Goal: Transaction & Acquisition: Purchase product/service

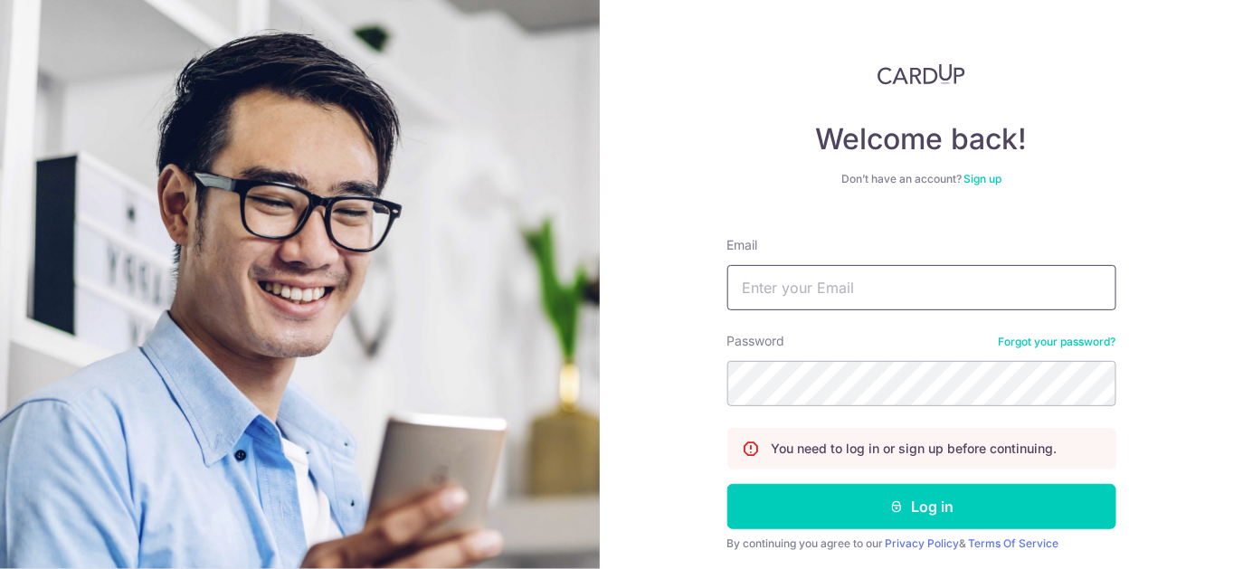
click at [804, 292] on input "Email" at bounding box center [921, 287] width 389 height 45
type input "[EMAIL_ADDRESS][DOMAIN_NAME]"
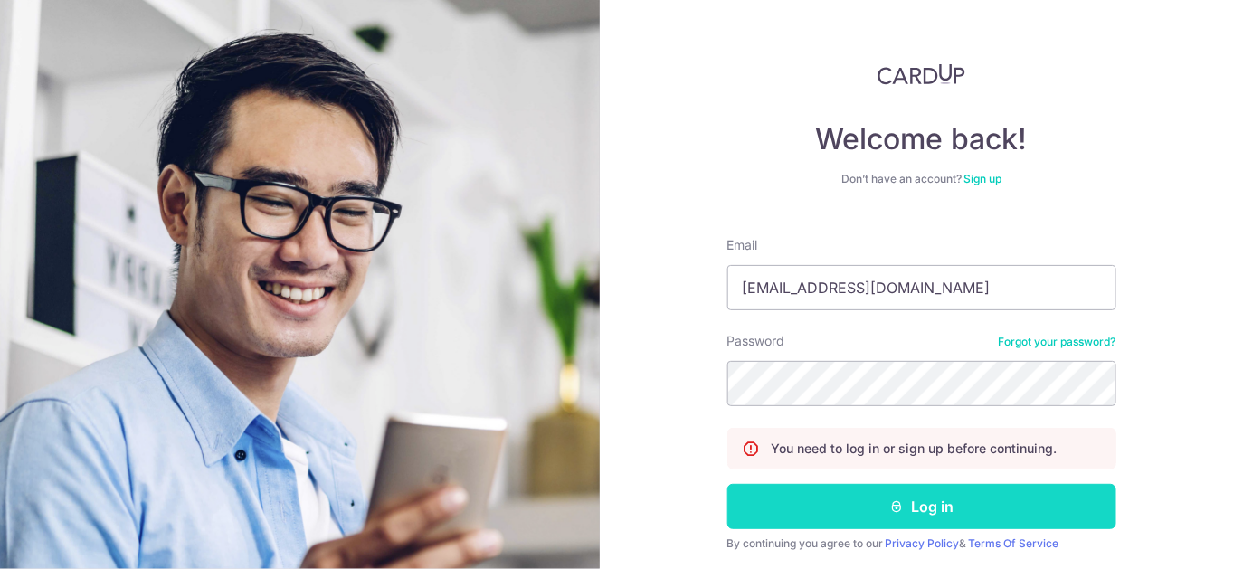
click at [891, 506] on icon "submit" at bounding box center [896, 506] width 14 height 14
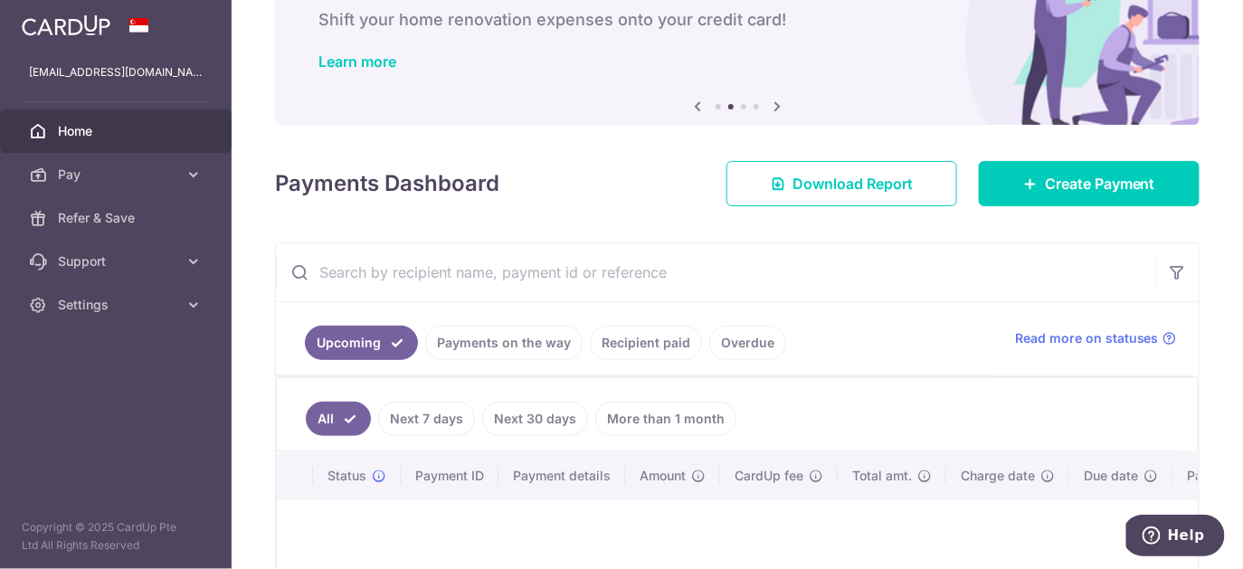
scroll to position [57, 0]
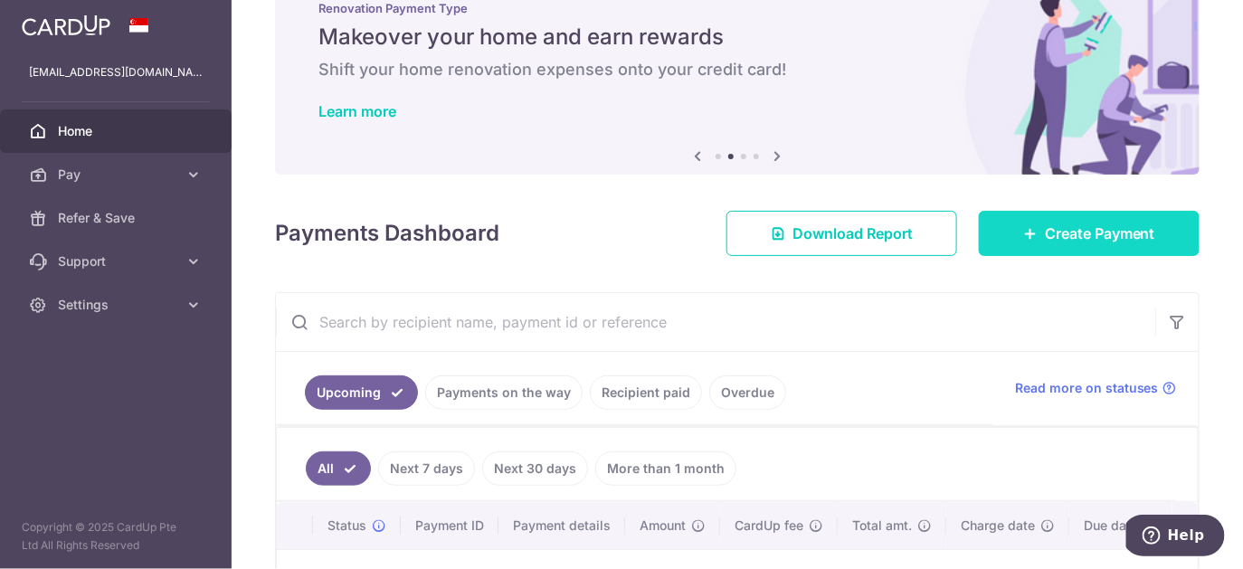
click at [1019, 232] on link "Create Payment" at bounding box center [1089, 233] width 221 height 45
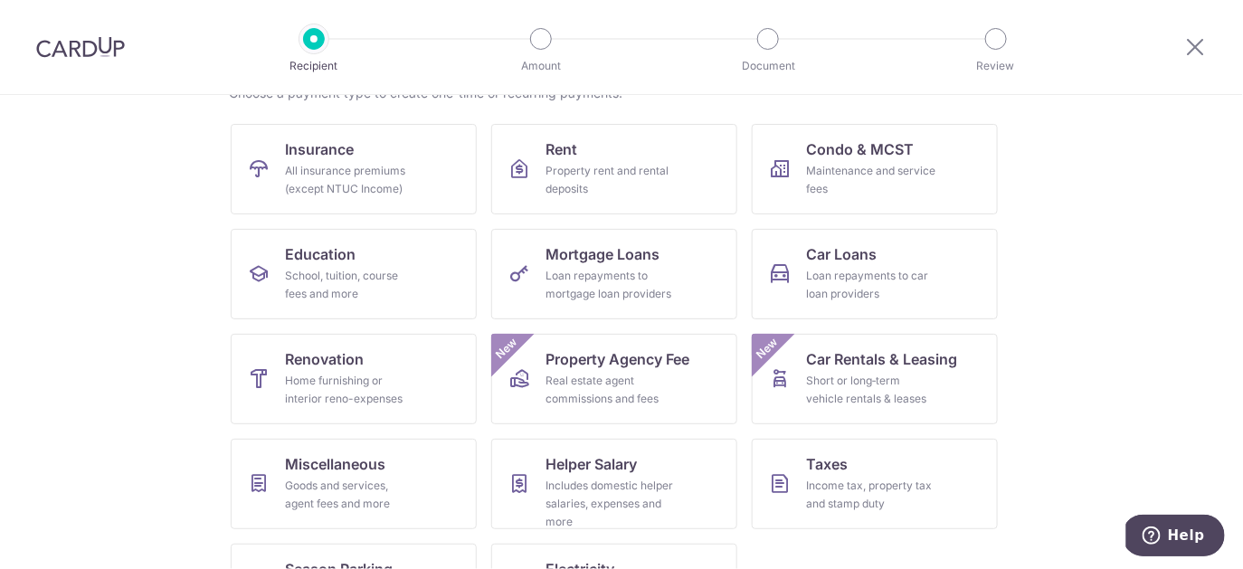
scroll to position [172, 0]
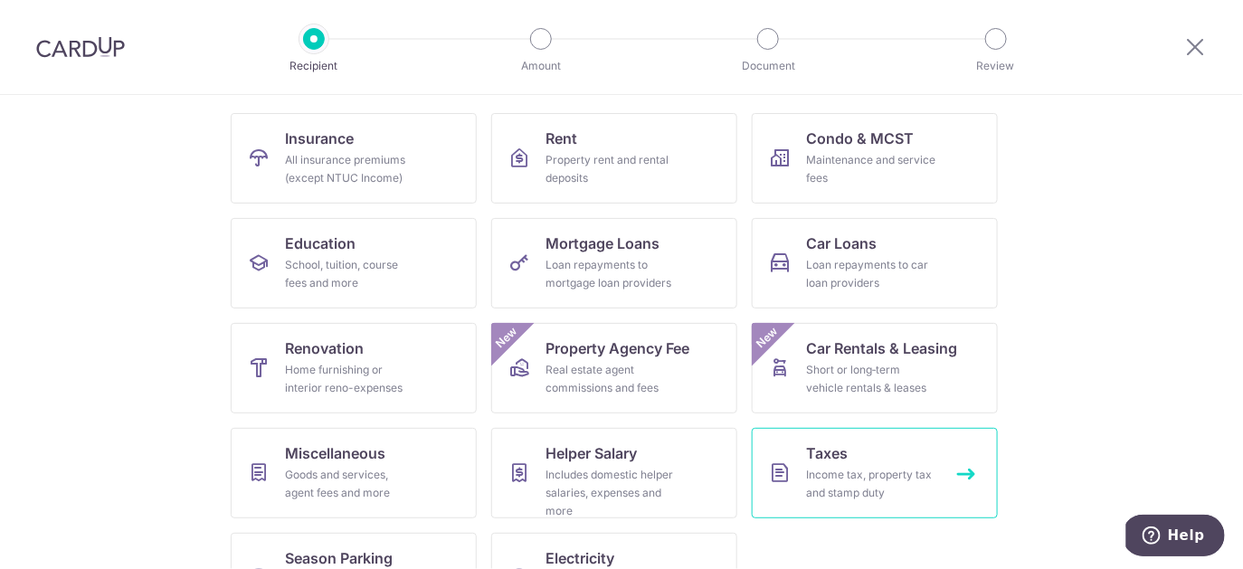
click at [808, 483] on div "Income tax, property tax and stamp duty" at bounding box center [871, 484] width 130 height 36
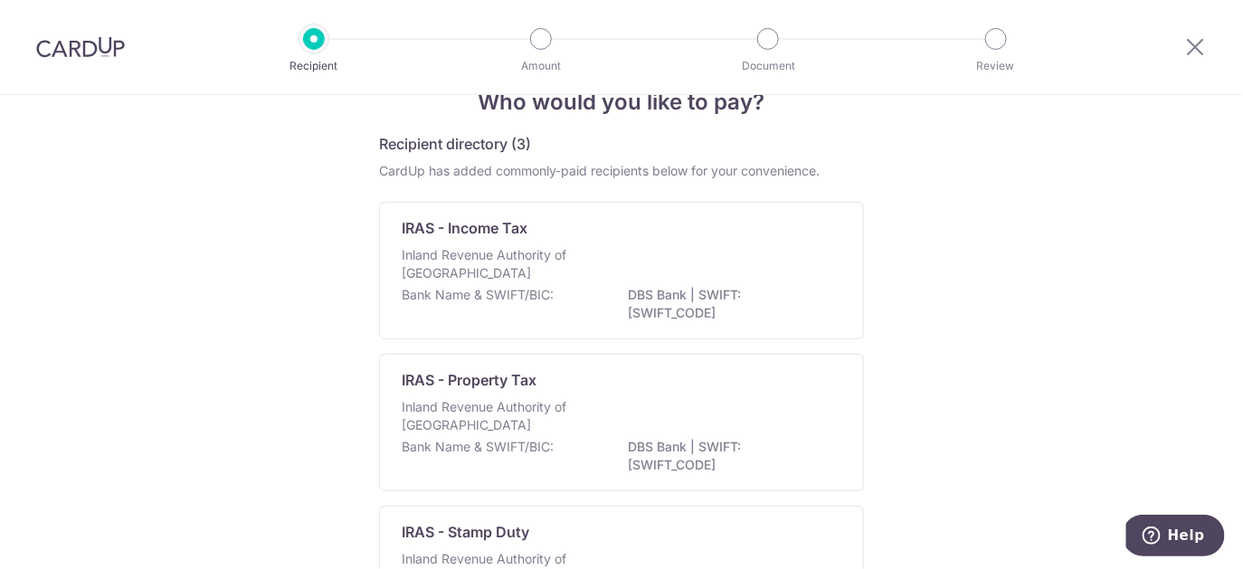
scroll to position [29, 0]
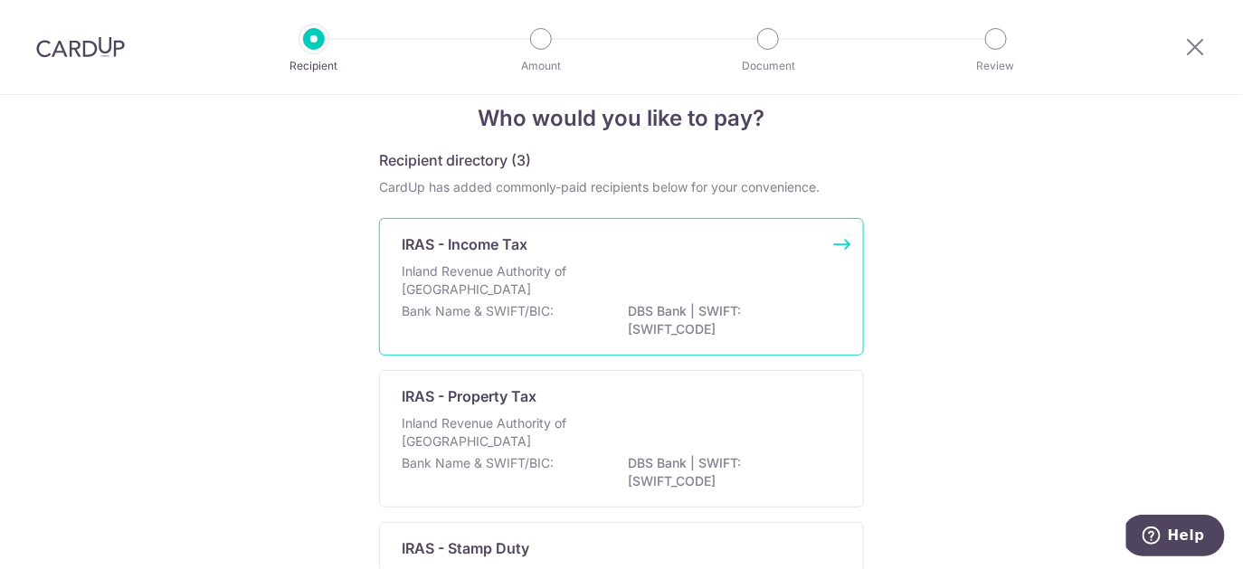
click at [660, 317] on p "DBS Bank | SWIFT: DBSSSGSGXXX" at bounding box center [729, 320] width 203 height 36
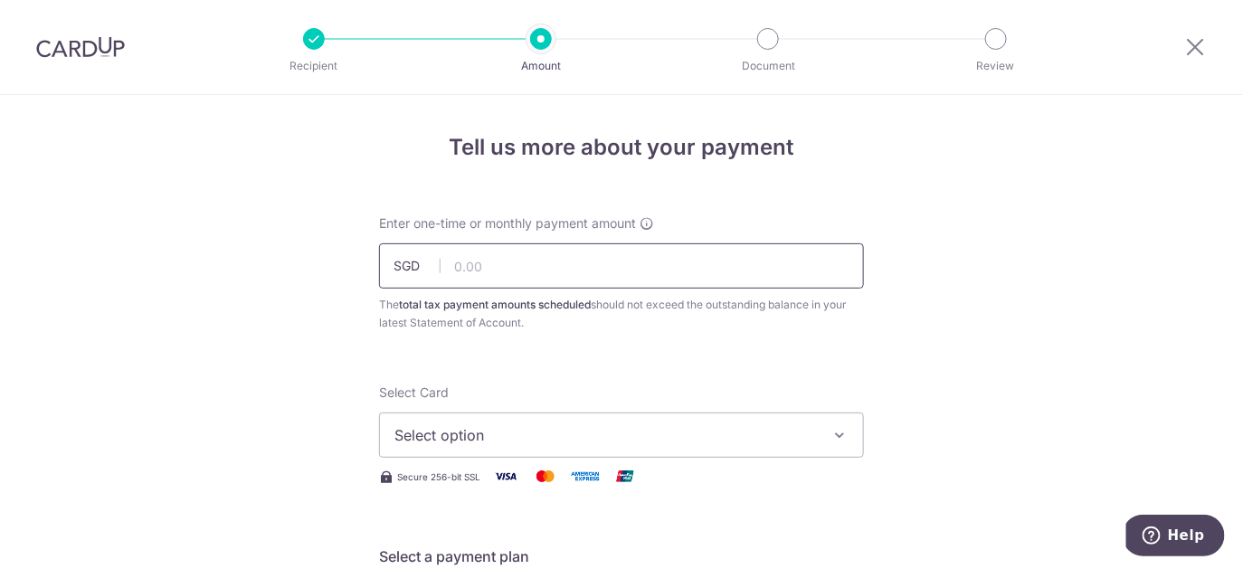
click at [529, 272] on input "text" at bounding box center [621, 265] width 485 height 45
type input "5,243.06"
click at [494, 437] on span "Select option" at bounding box center [605, 435] width 422 height 22
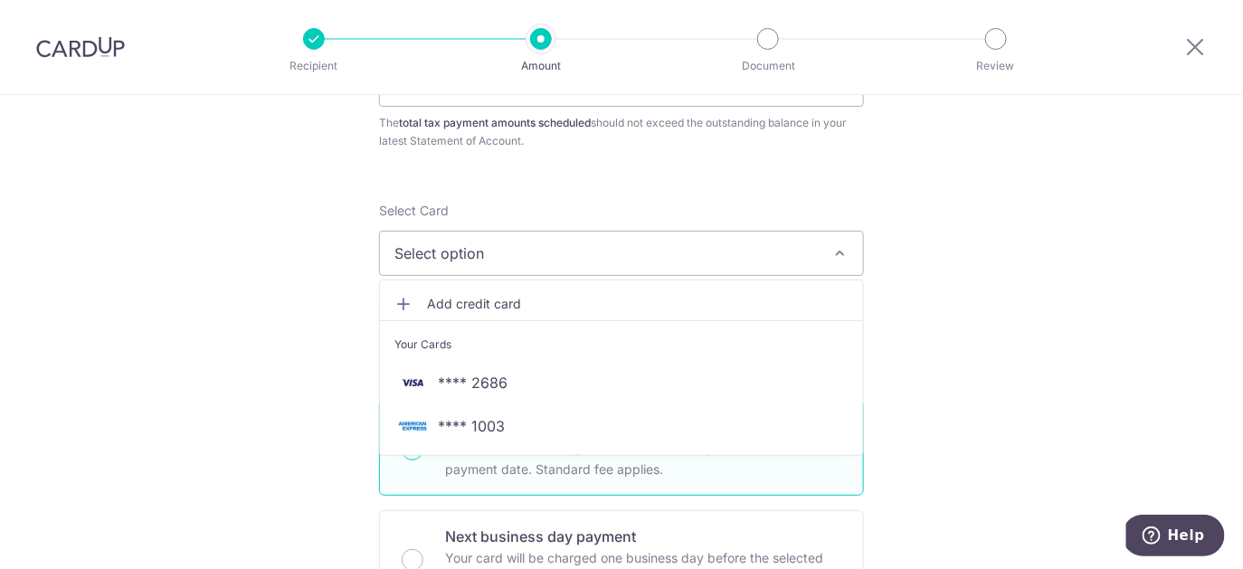
scroll to position [184, 0]
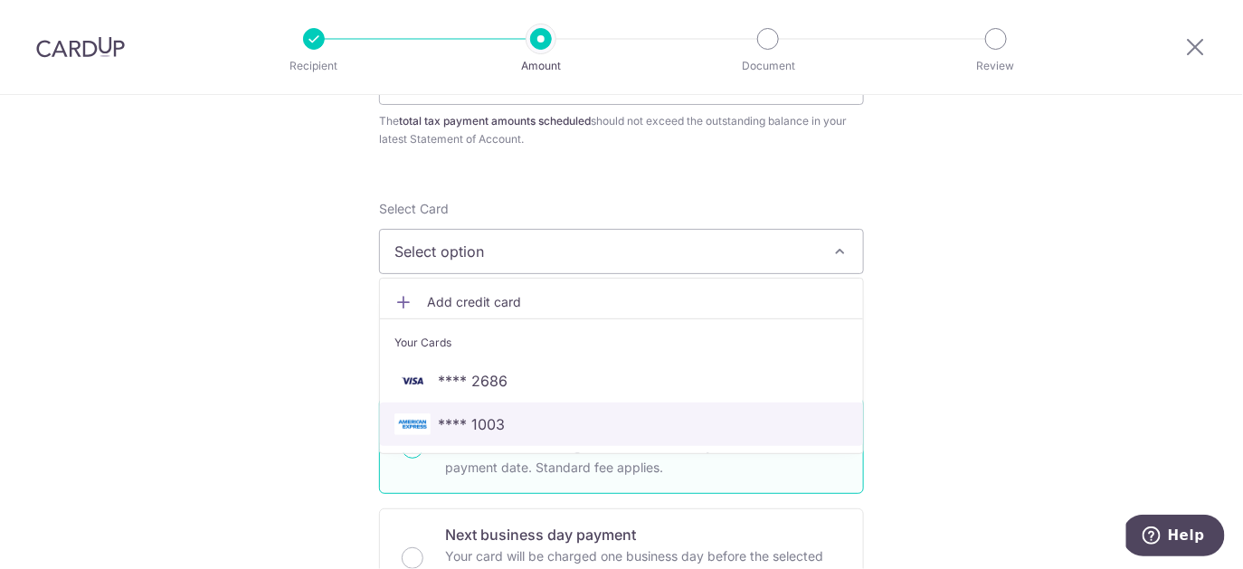
click at [481, 422] on span "**** 1003" at bounding box center [471, 424] width 67 height 22
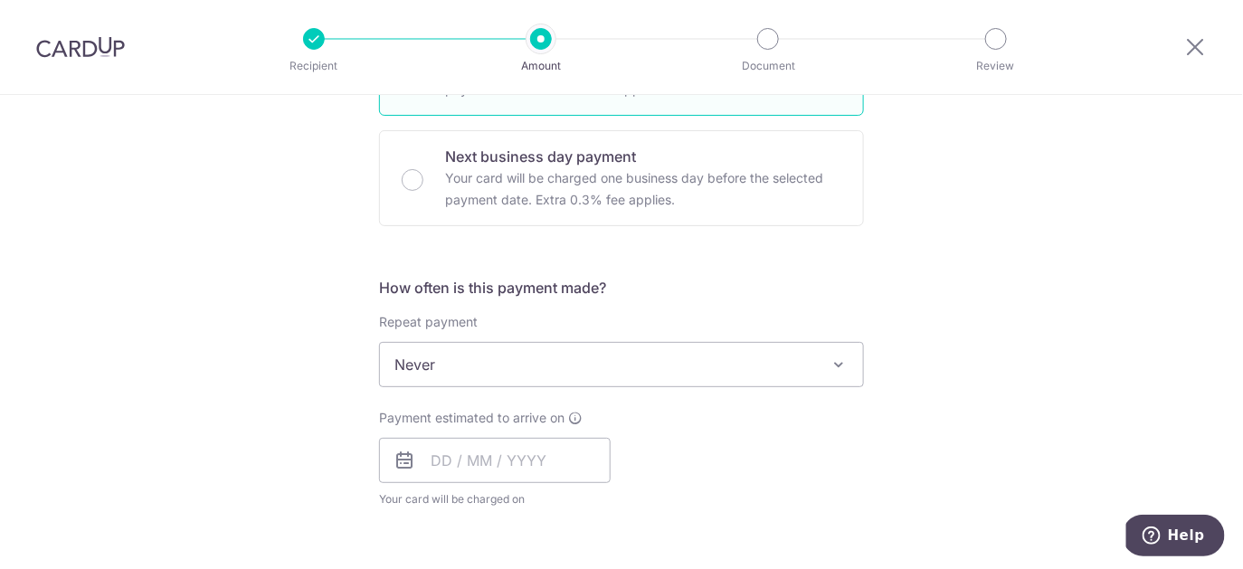
scroll to position [567, 0]
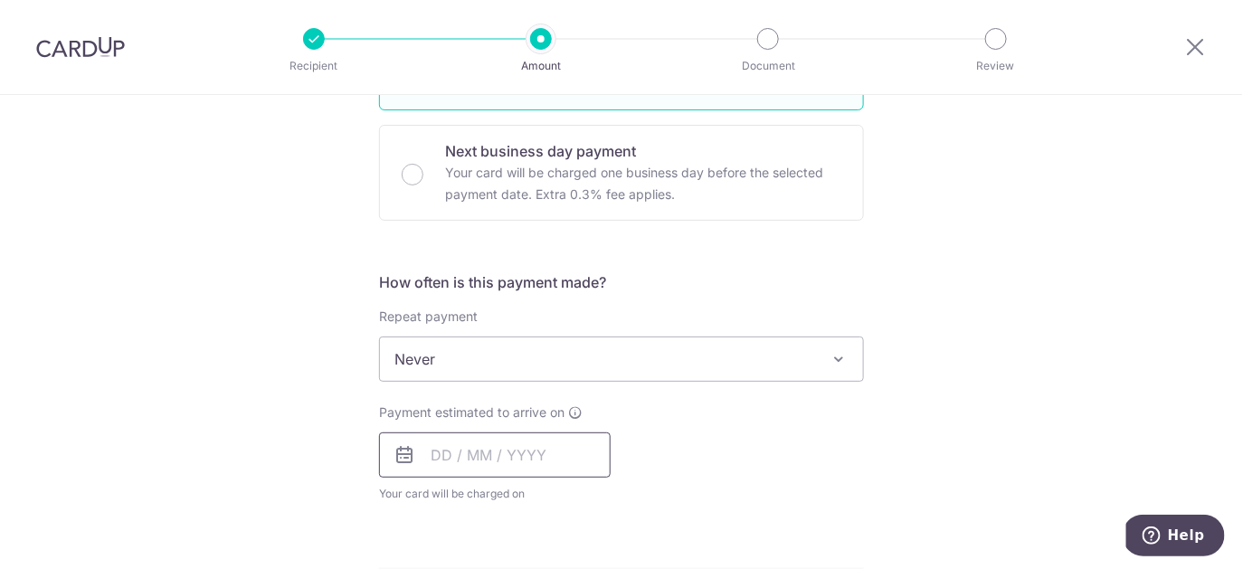
click at [442, 452] on input "text" at bounding box center [495, 454] width 232 height 45
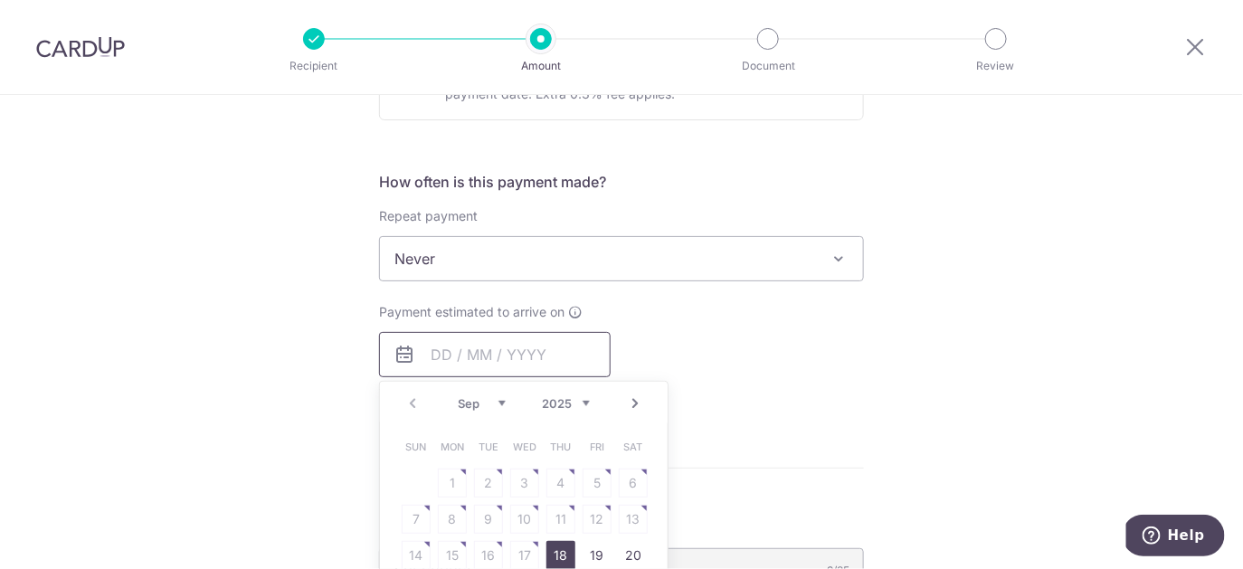
scroll to position [695, 0]
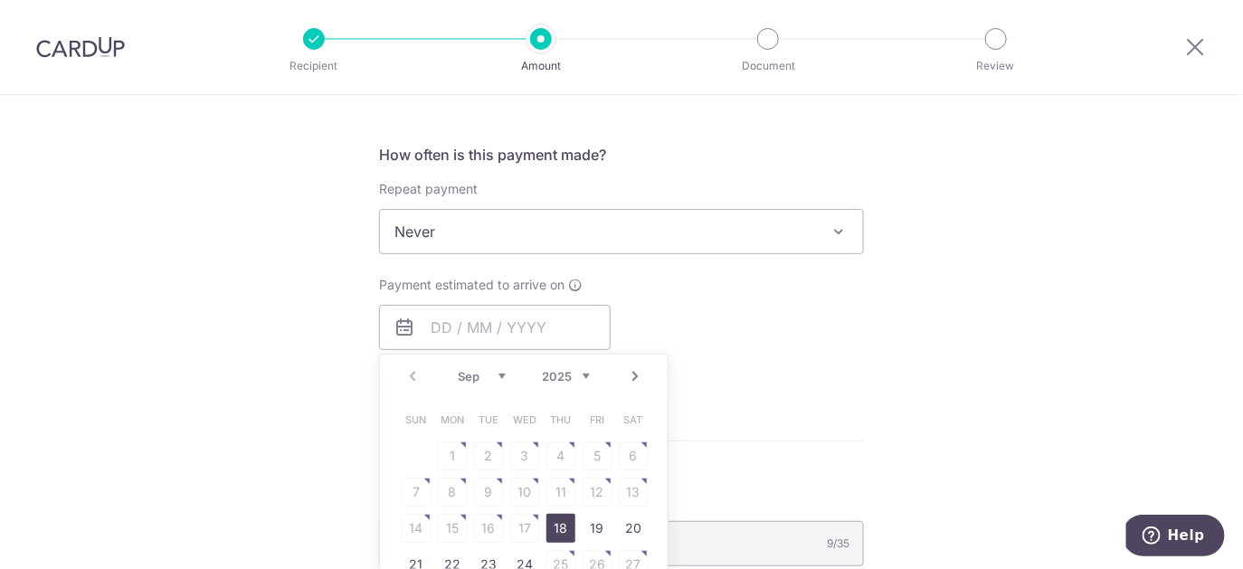
click at [560, 525] on link "18" at bounding box center [560, 528] width 29 height 29
type input "[DATE]"
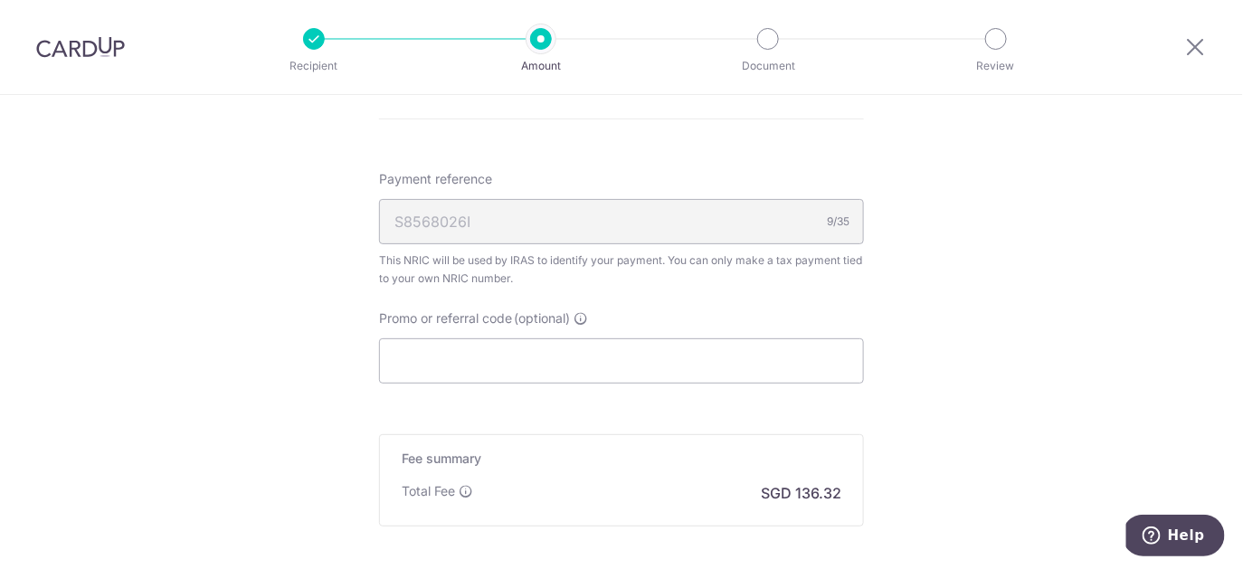
scroll to position [1092, 0]
click at [441, 351] on input "Promo or referral code (optional)" at bounding box center [621, 359] width 485 height 45
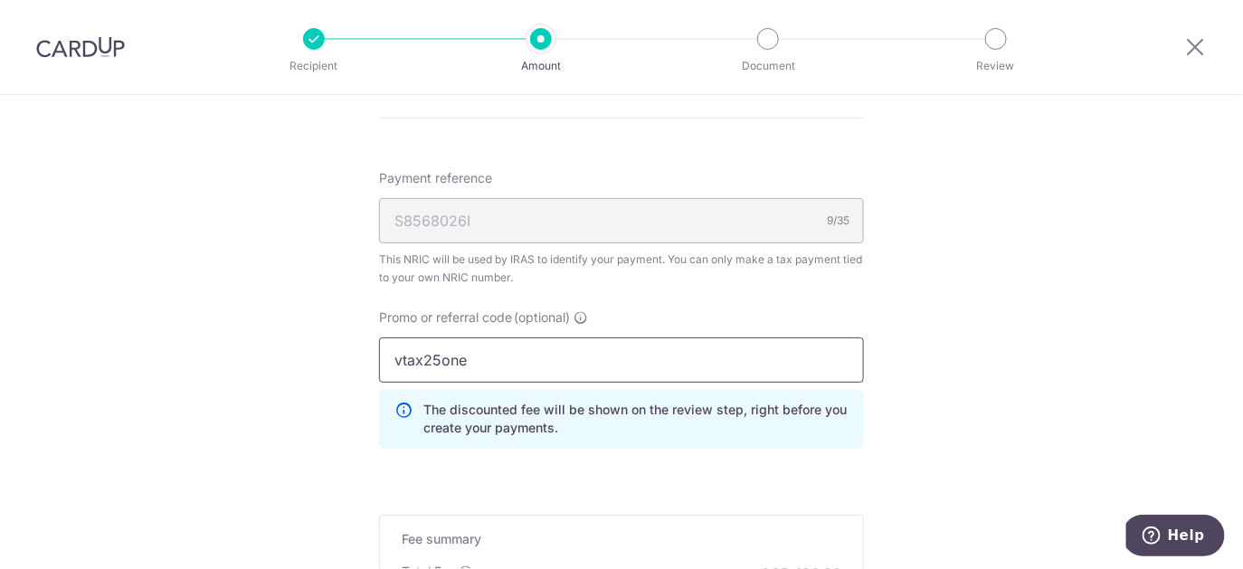
type input "vtax25one"
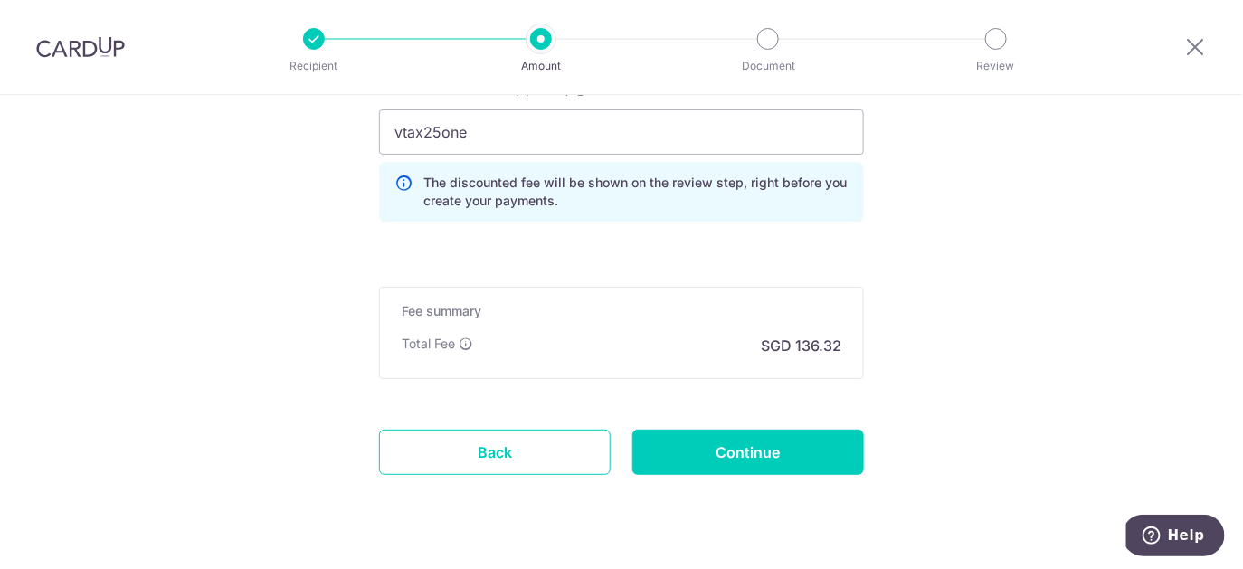
scroll to position [1326, 0]
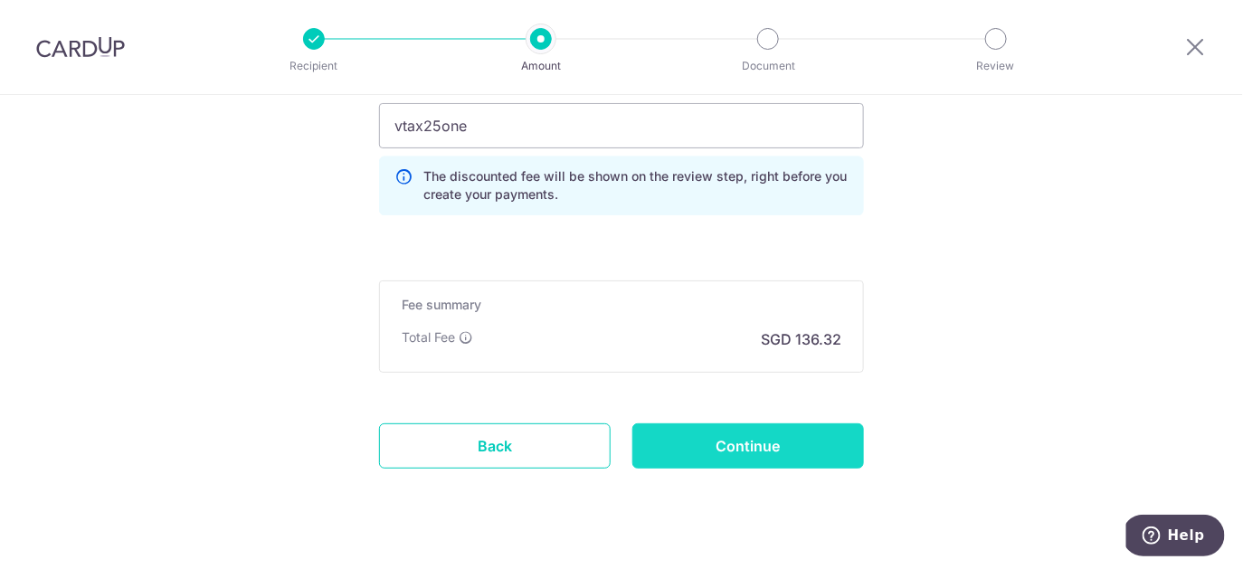
click at [762, 455] on input "Continue" at bounding box center [748, 445] width 232 height 45
type input "Create Schedule"
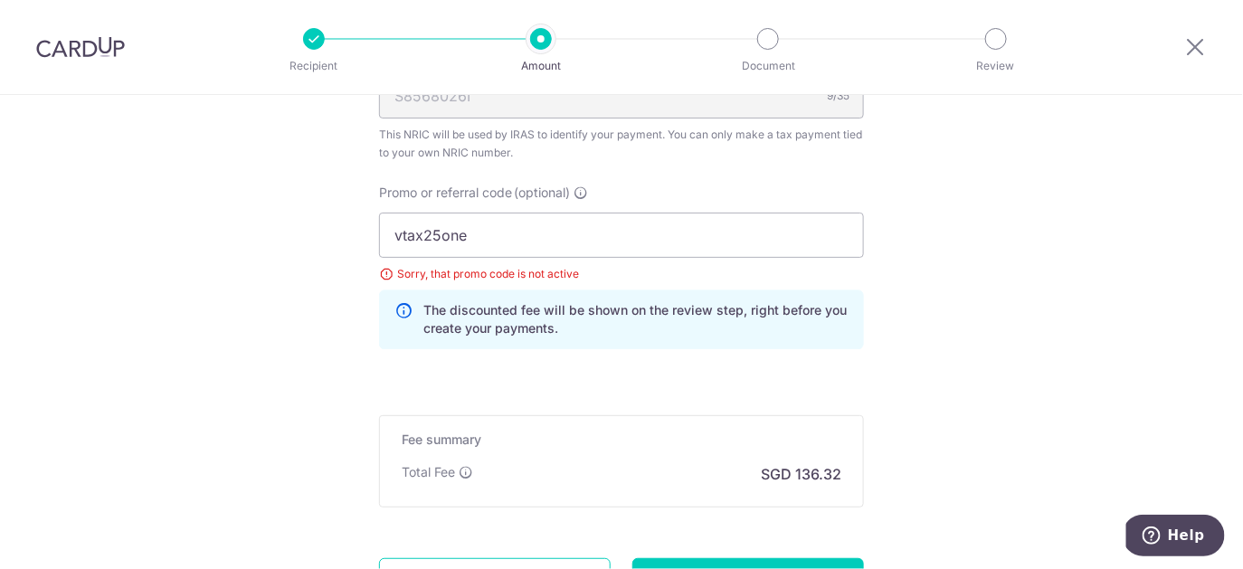
scroll to position [1210, 0]
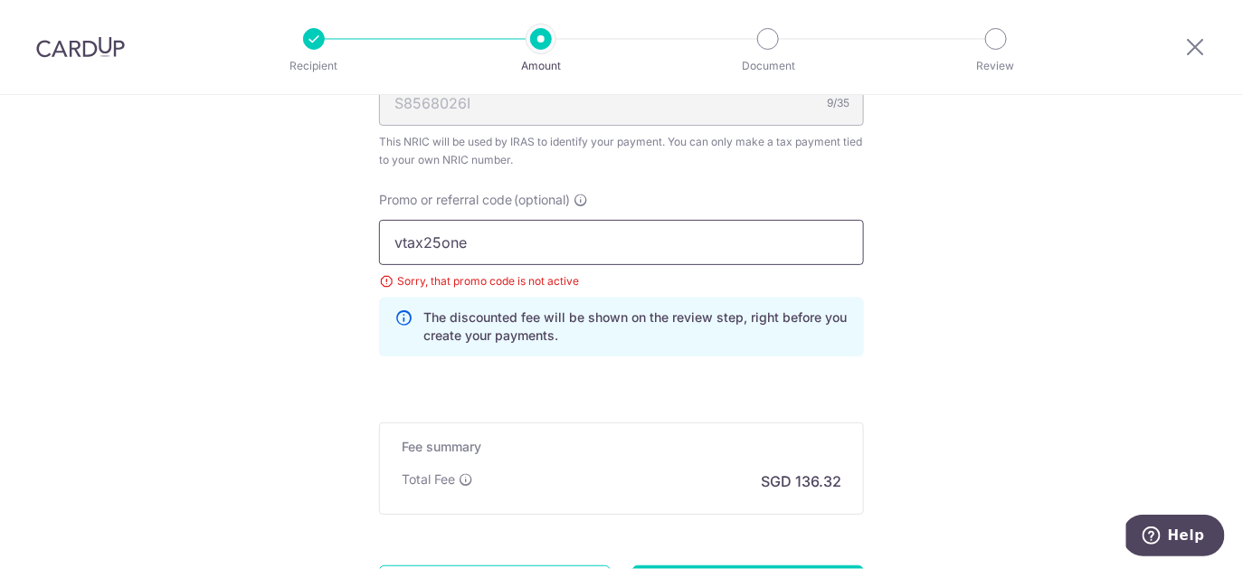
click at [439, 235] on input "vtax25one" at bounding box center [621, 242] width 485 height 45
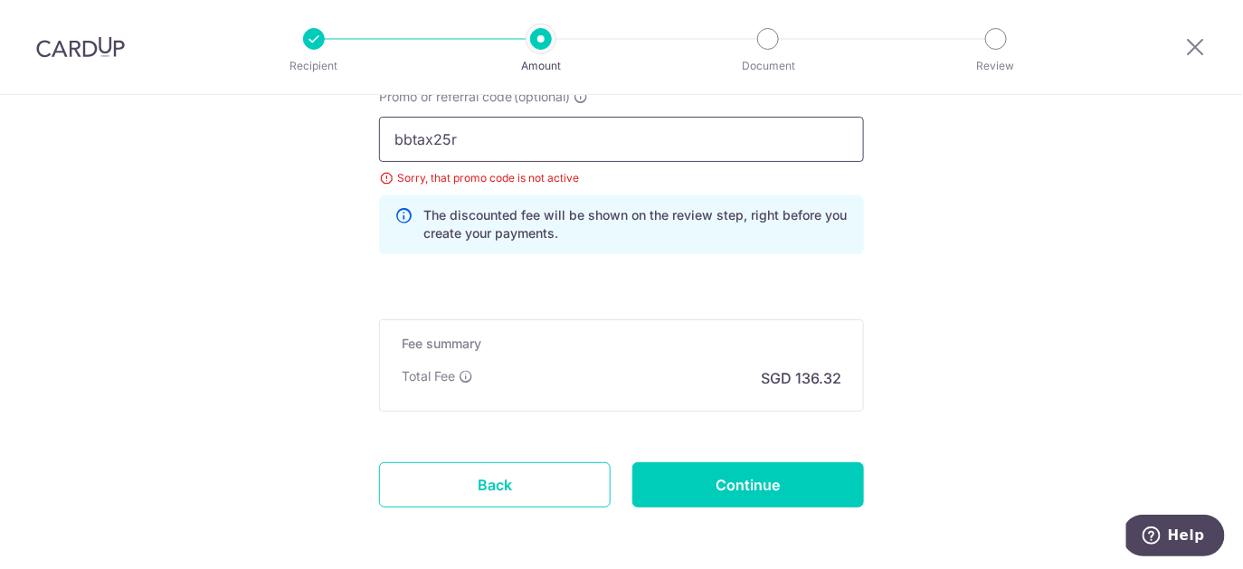
scroll to position [1325, 0]
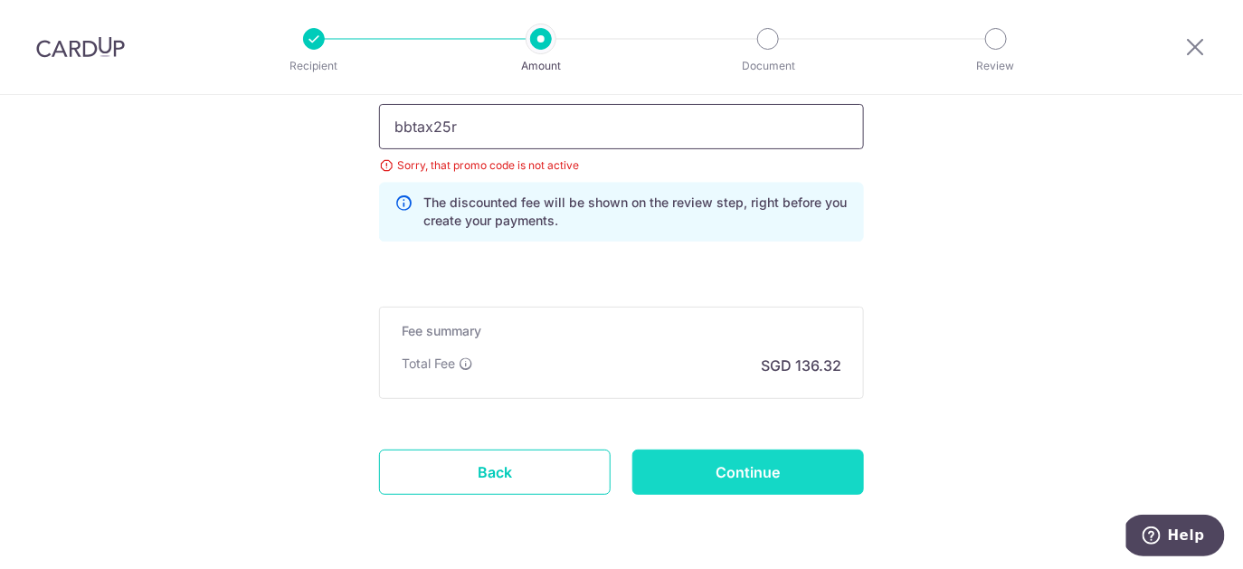
type input "bbtax25r"
click at [696, 466] on input "Continue" at bounding box center [748, 472] width 232 height 45
type input "Update Schedule"
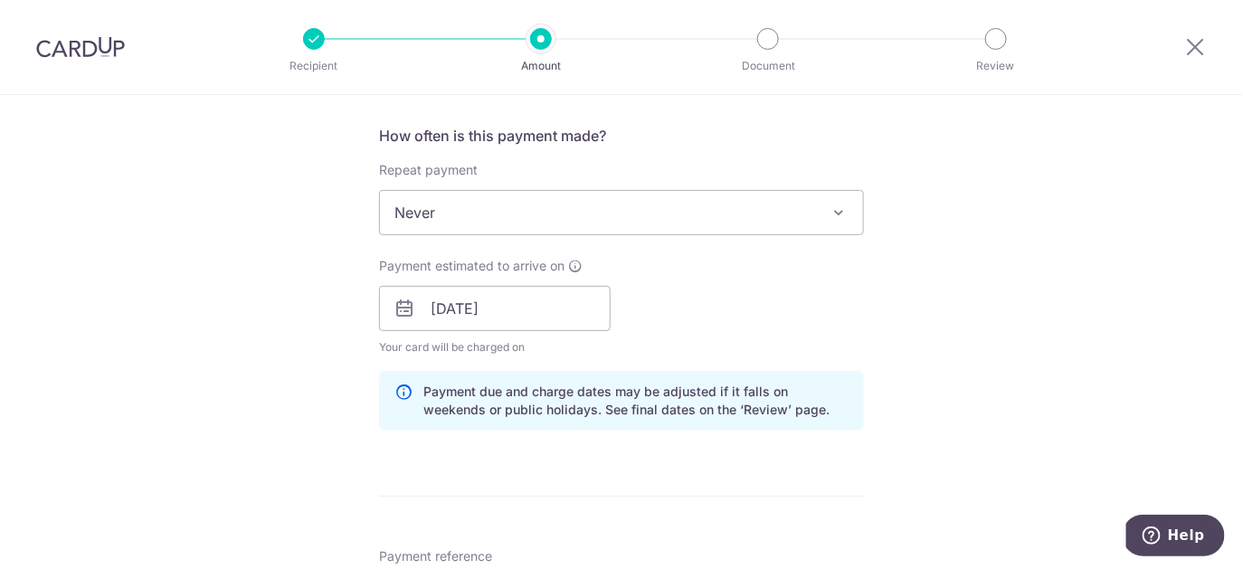
scroll to position [712, 0]
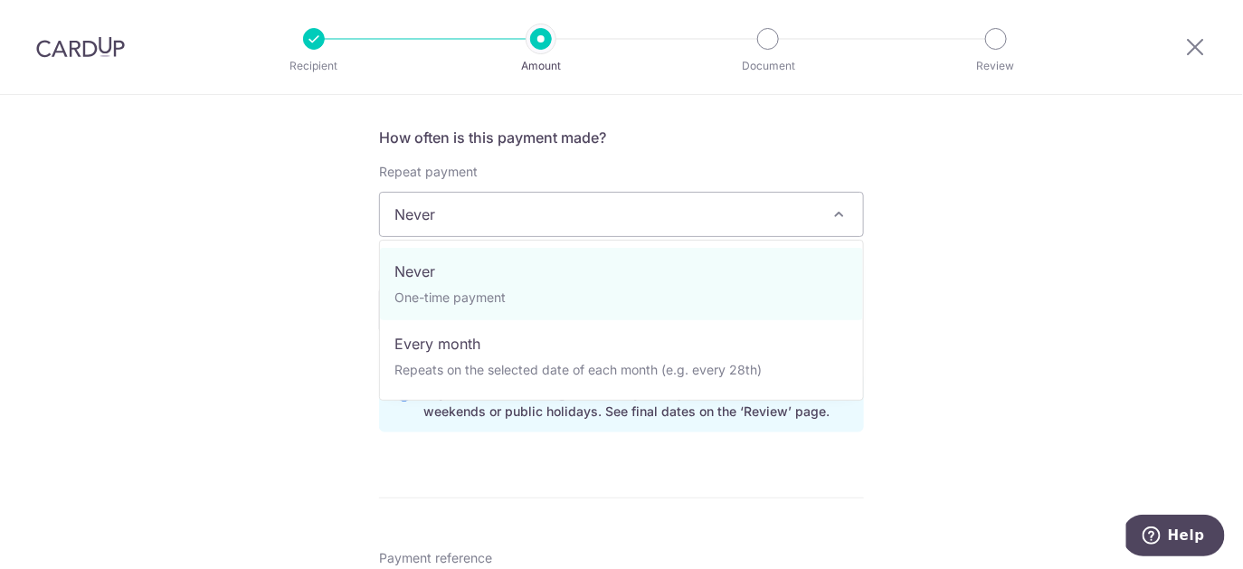
click at [466, 202] on span "Never" at bounding box center [621, 214] width 483 height 43
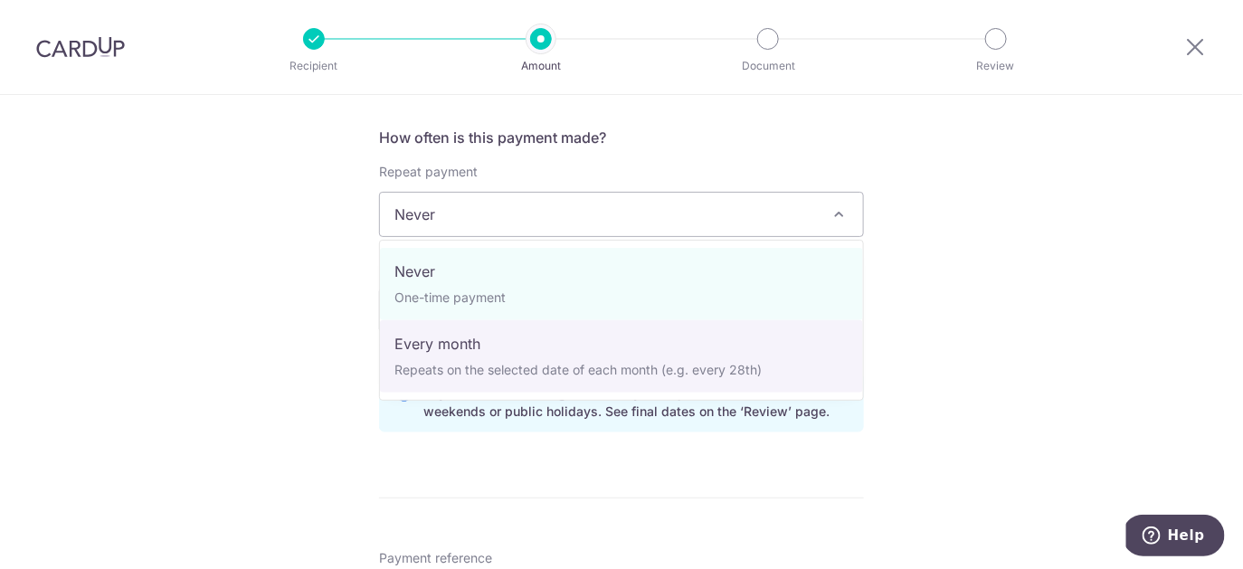
select select "3"
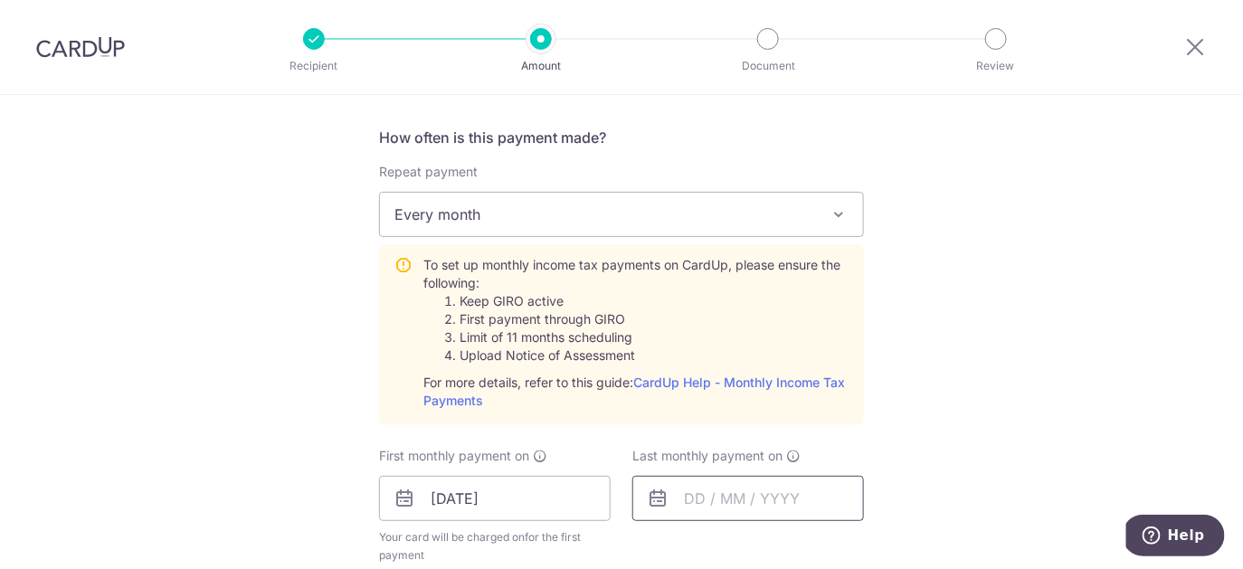
click at [696, 498] on input "text" at bounding box center [748, 498] width 232 height 45
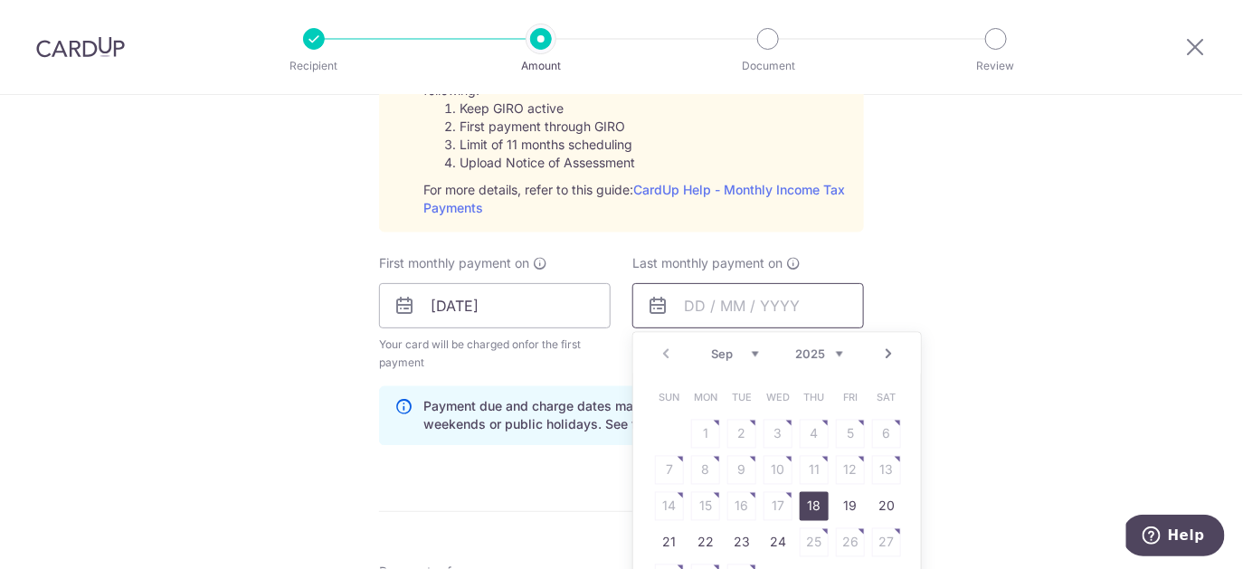
scroll to position [912, 0]
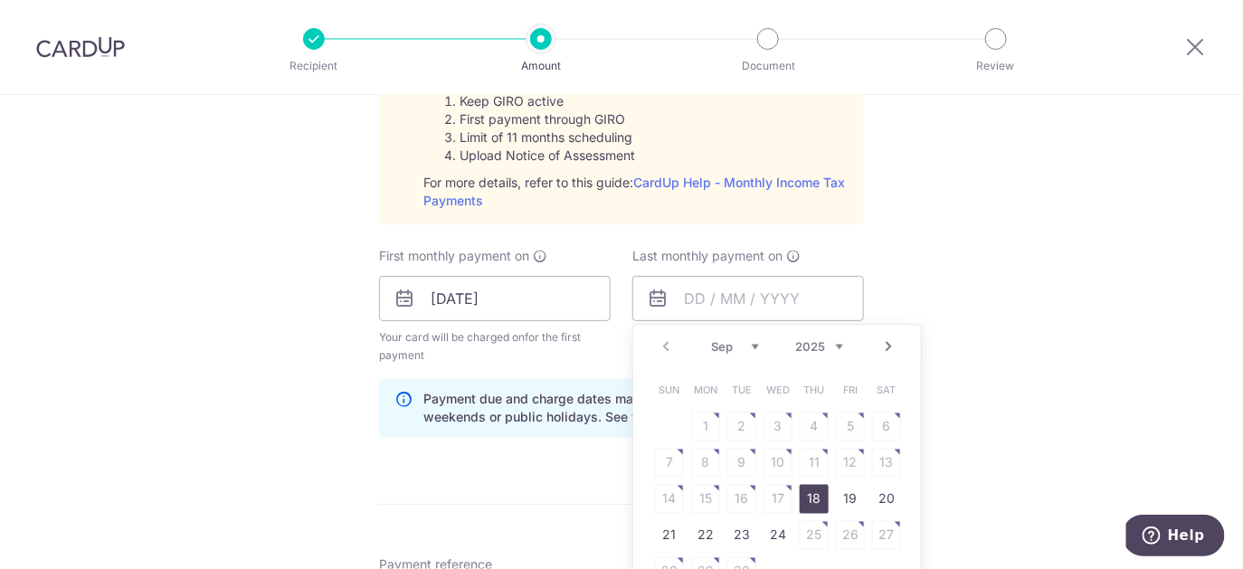
click at [837, 346] on select "2025 2026" at bounding box center [819, 347] width 48 height 14
click at [817, 458] on link "10" at bounding box center [814, 463] width 29 height 29
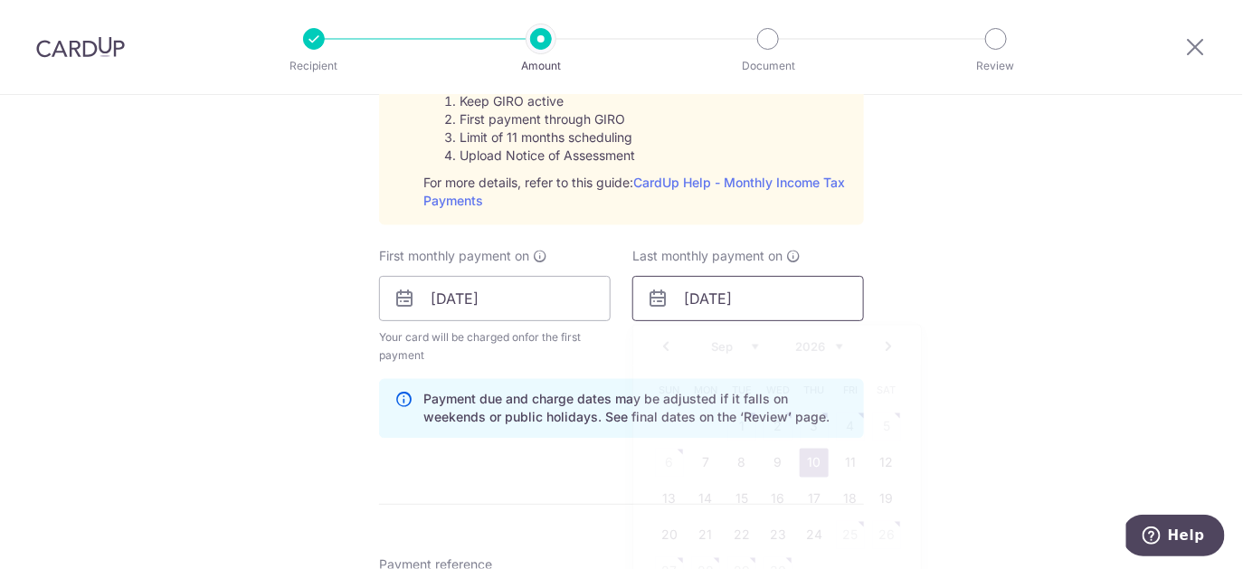
click at [763, 296] on input "10/09/2026" at bounding box center [748, 298] width 232 height 45
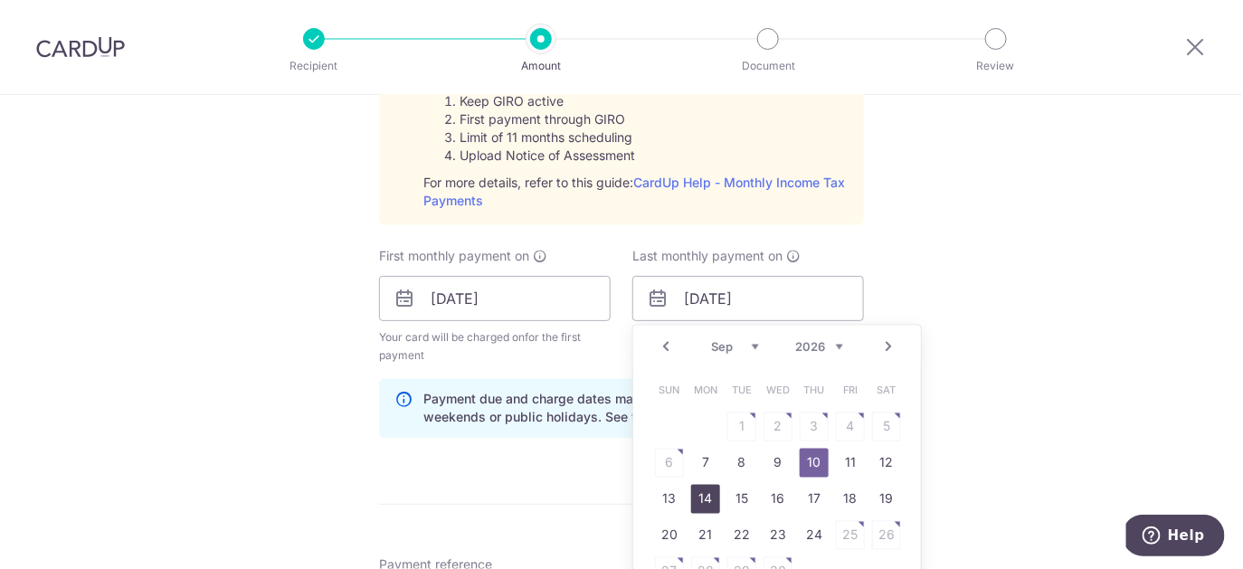
click at [708, 495] on link "14" at bounding box center [705, 499] width 29 height 29
type input "14/09/2026"
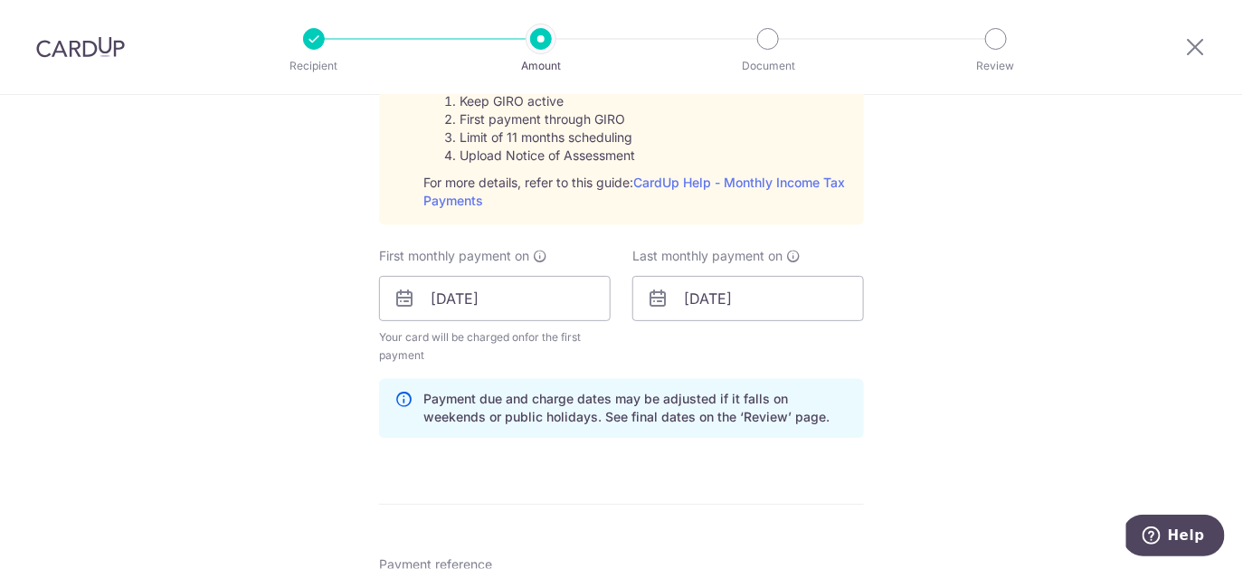
click at [945, 264] on div "Tell us more about your payment Enter one-time or monthly payment amount SGD 5,…" at bounding box center [621, 216] width 1243 height 2067
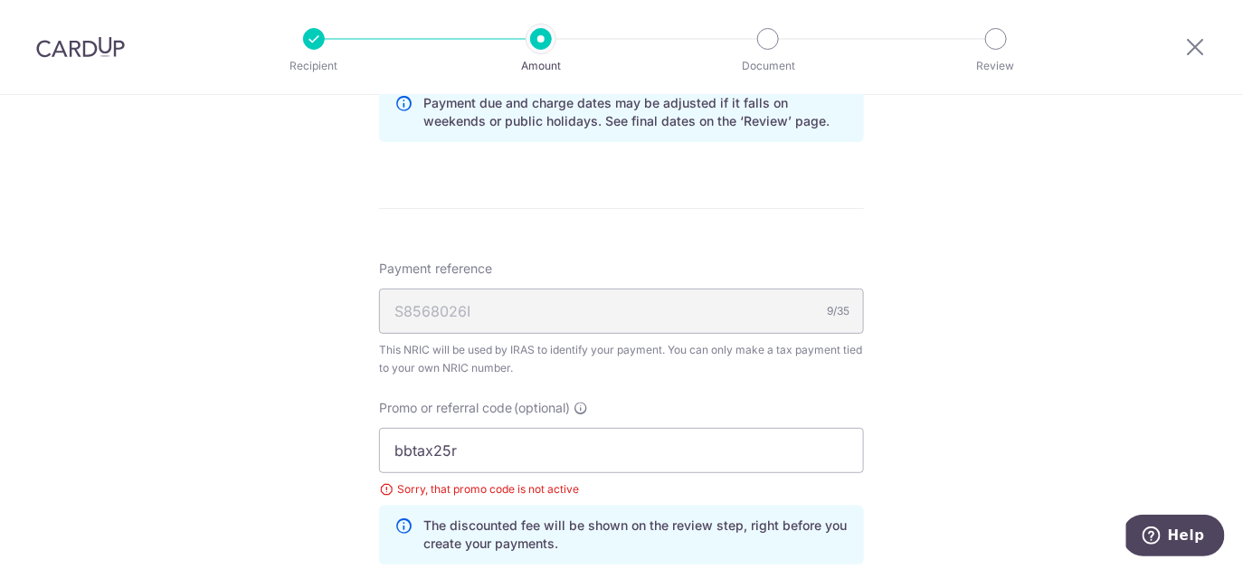
scroll to position [1216, 0]
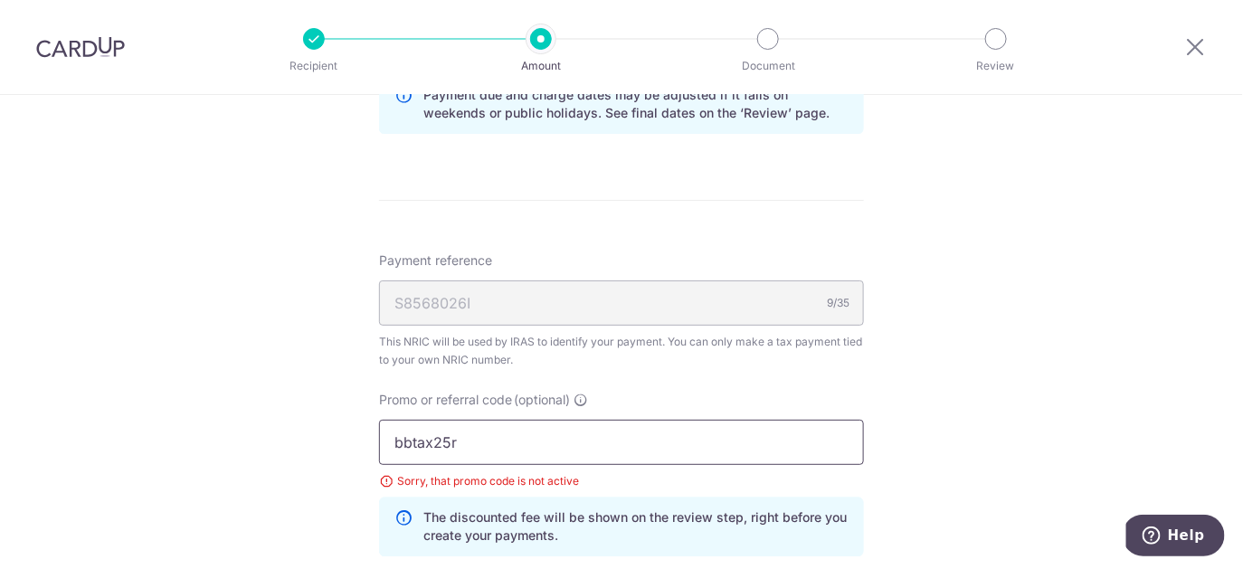
click at [498, 438] on input "bbtax25r" at bounding box center [621, 442] width 485 height 45
type input "BBTAX25R"
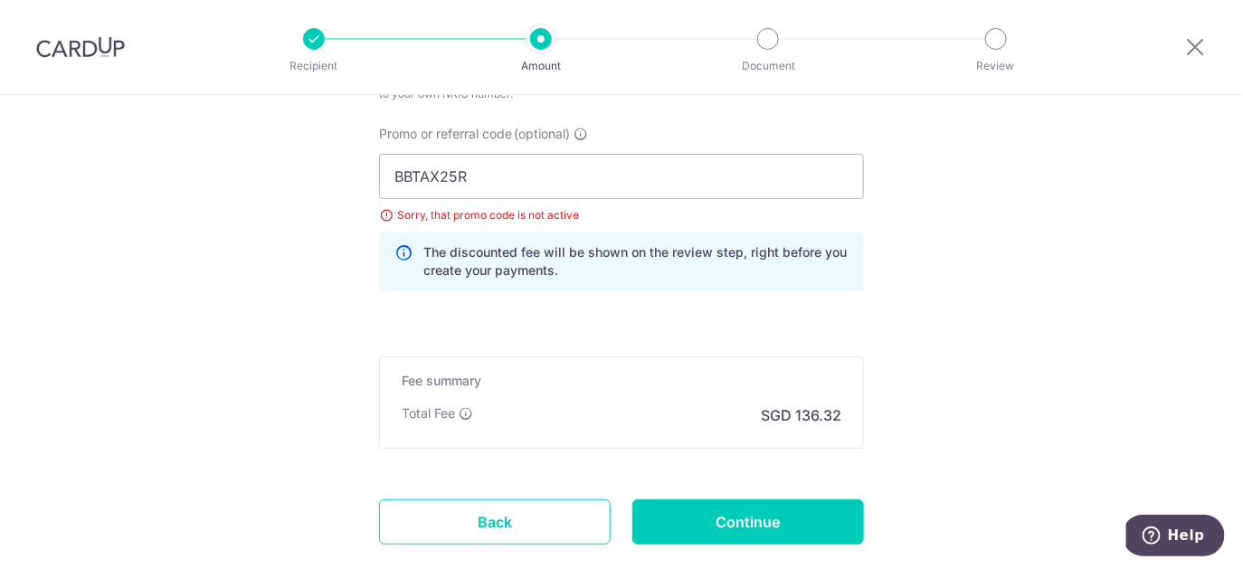
scroll to position [1498, 0]
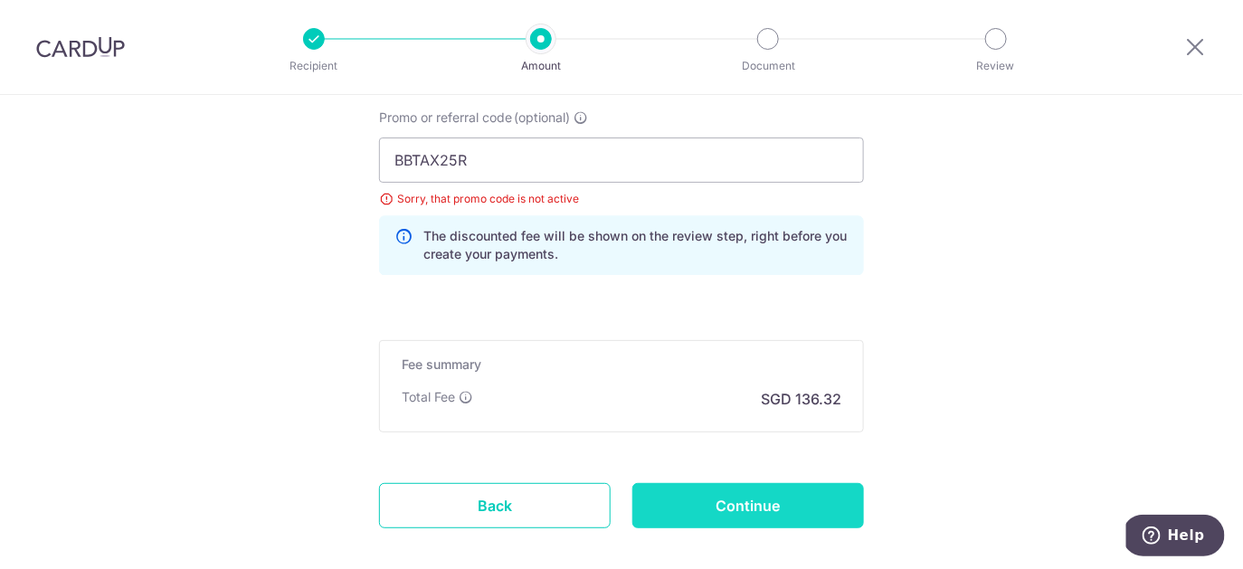
click at [748, 500] on input "Continue" at bounding box center [748, 505] width 232 height 45
type input "Update Schedule"
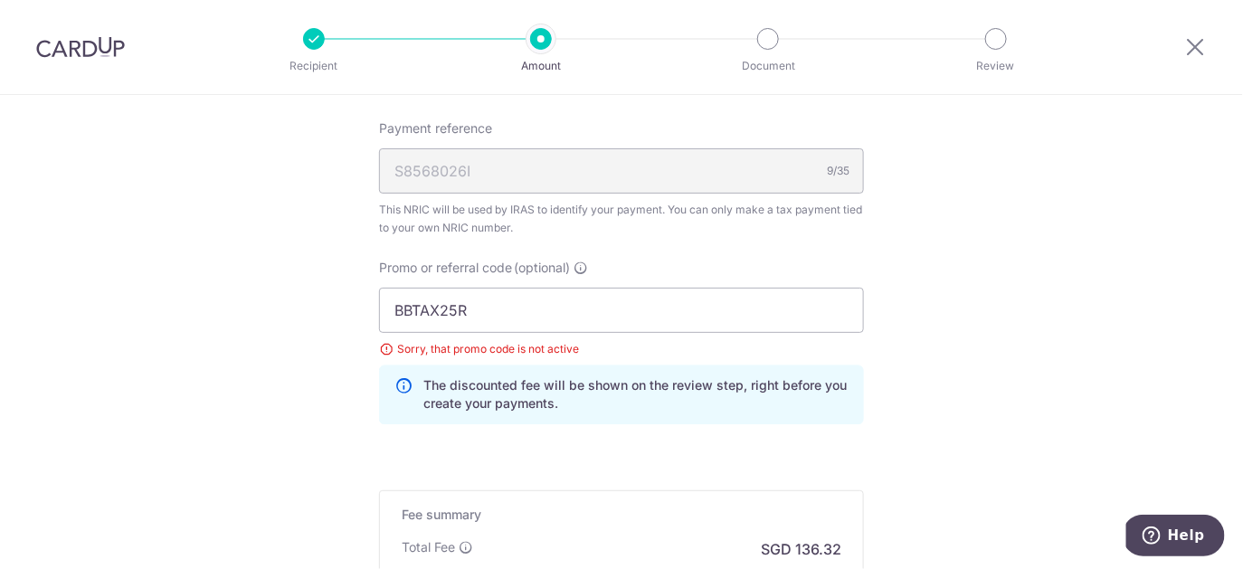
scroll to position [1072, 0]
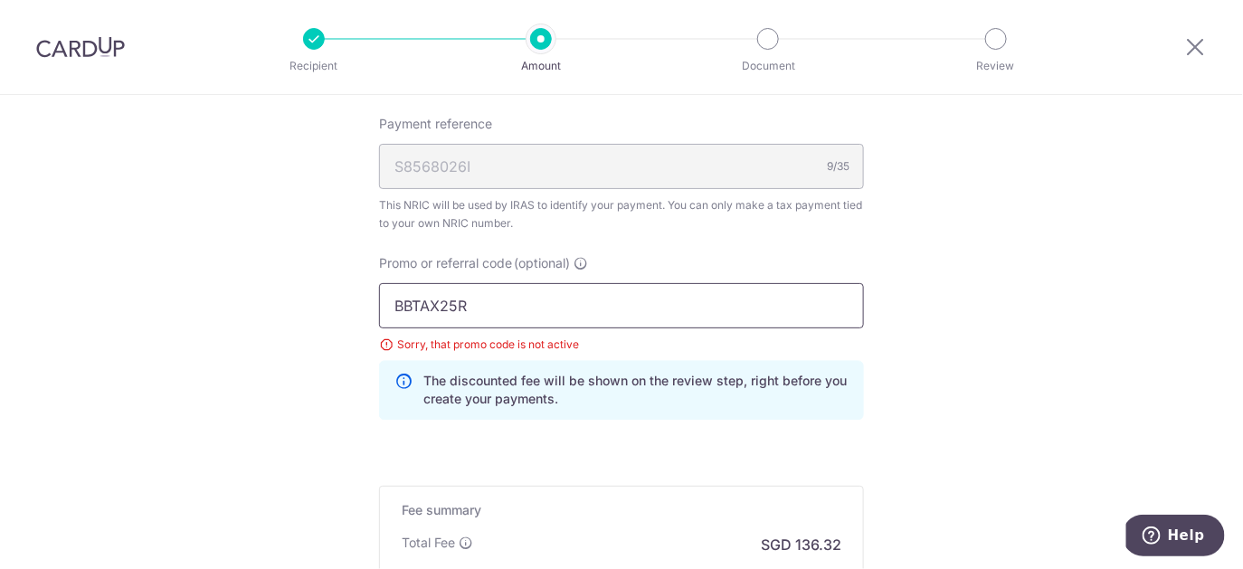
click at [457, 298] on input "BBTAX25R" at bounding box center [621, 305] width 485 height 45
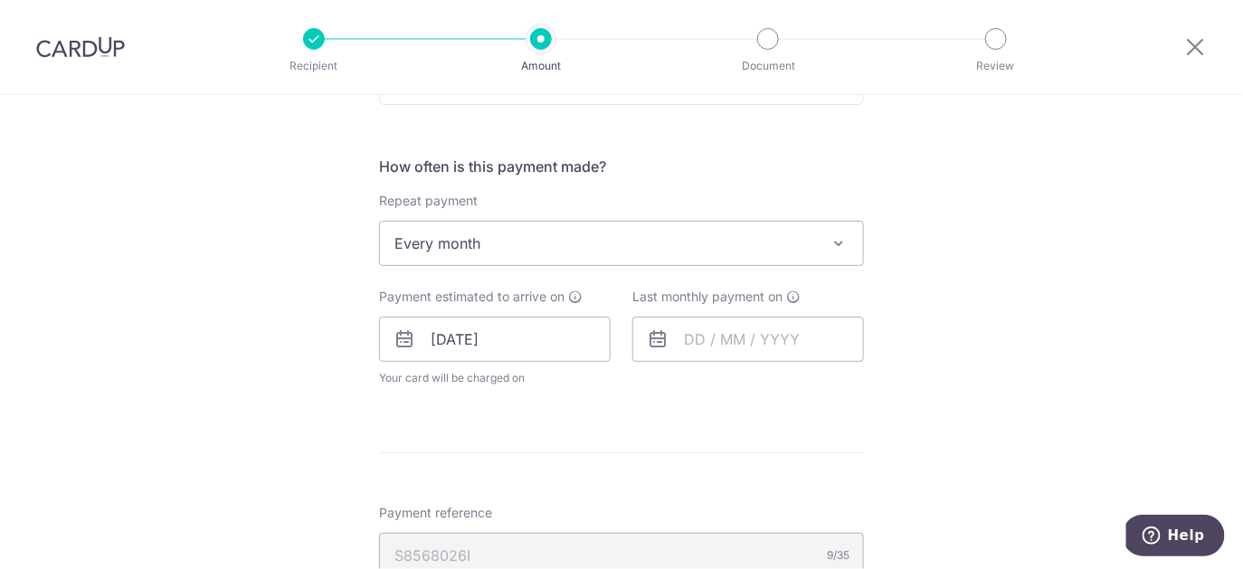
scroll to position [680, 0]
click at [507, 242] on span "Every month" at bounding box center [621, 245] width 483 height 43
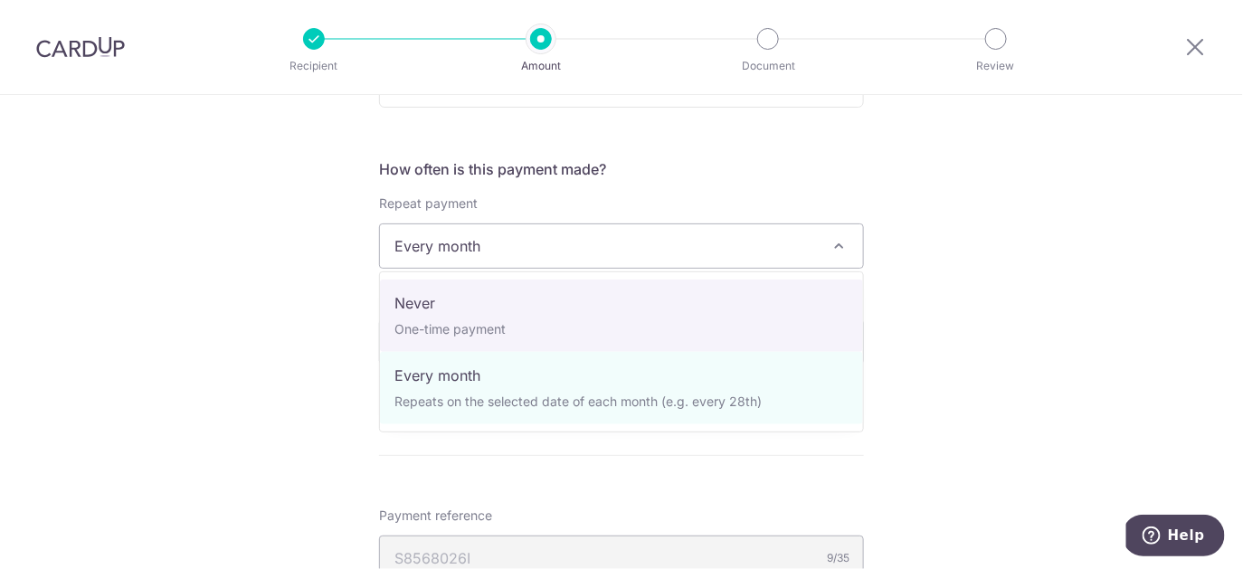
select select "1"
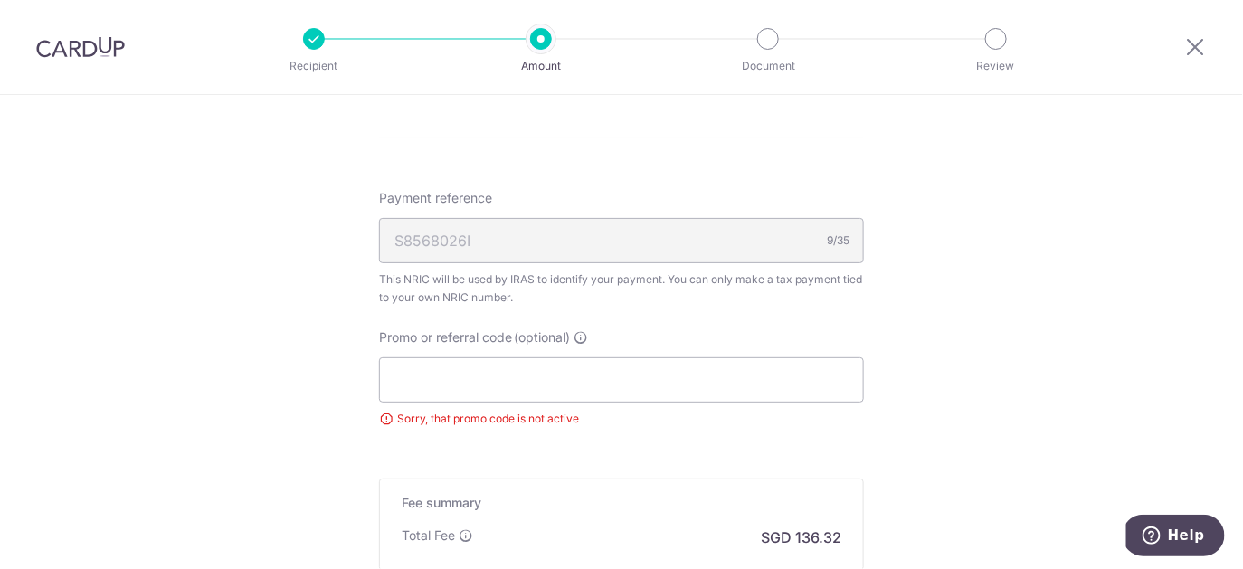
scroll to position [1073, 0]
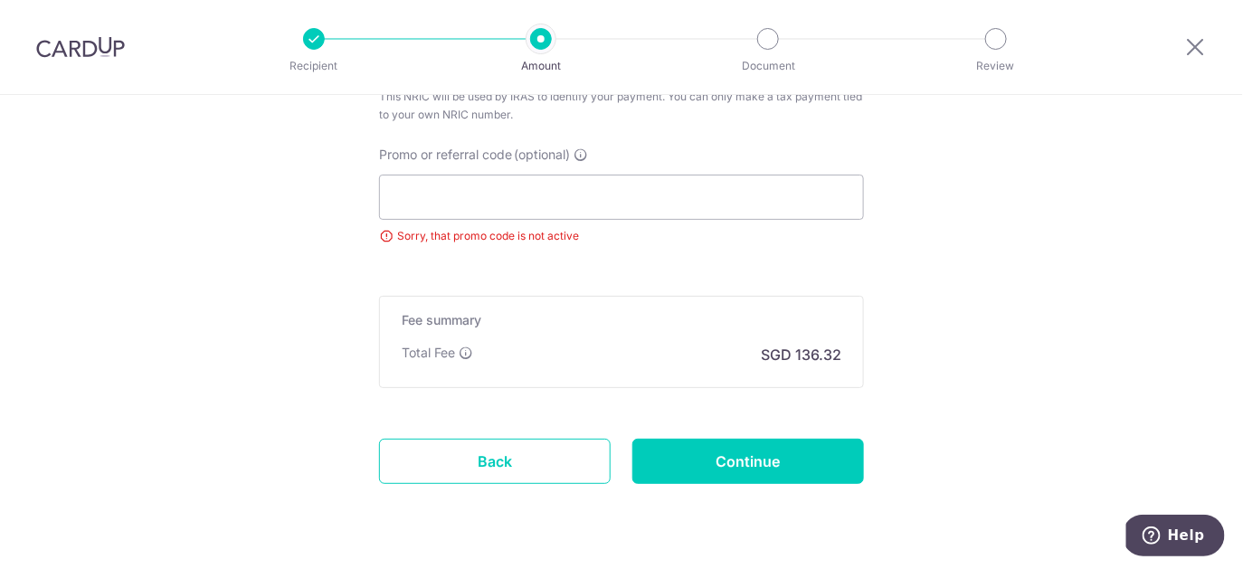
scroll to position [1304, 0]
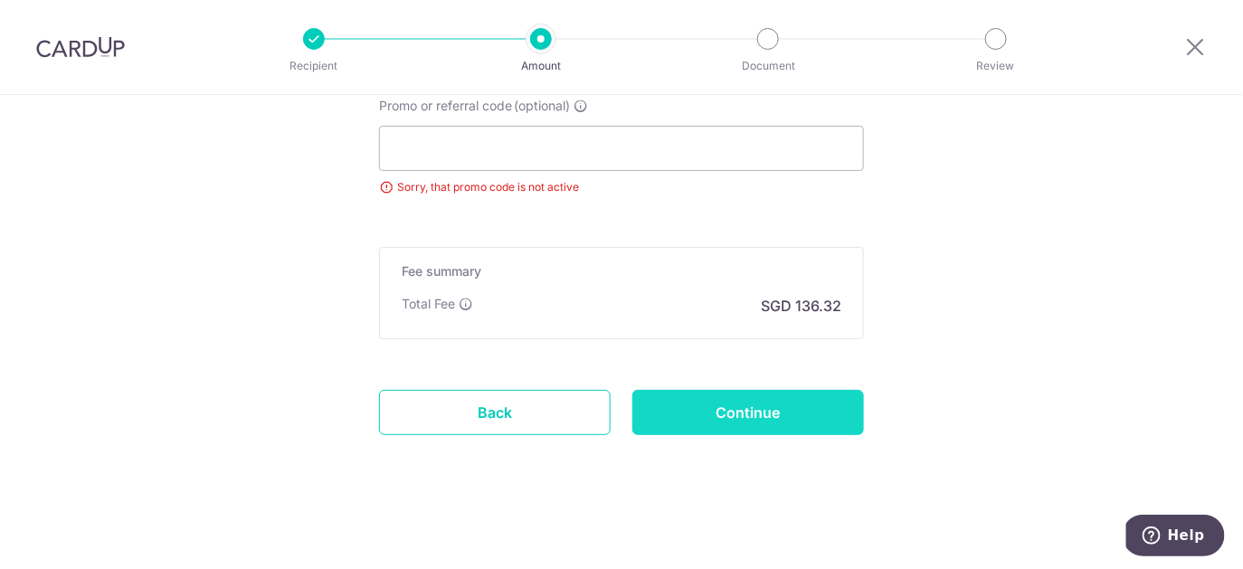
click at [687, 408] on input "Continue" at bounding box center [748, 412] width 232 height 45
type input "Update Schedule"
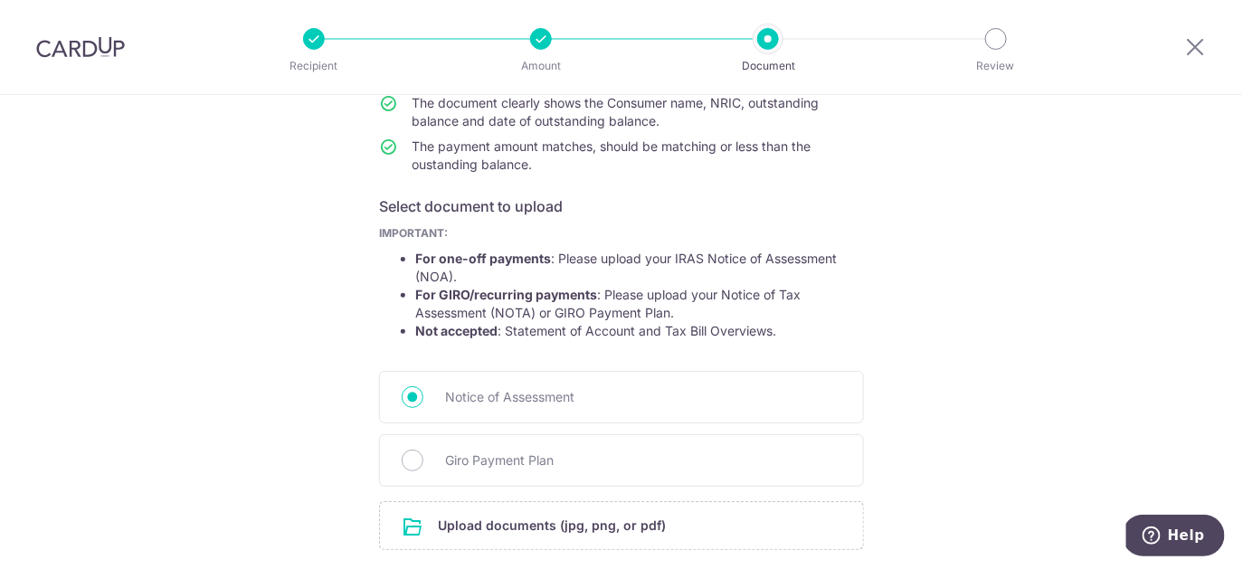
scroll to position [234, 0]
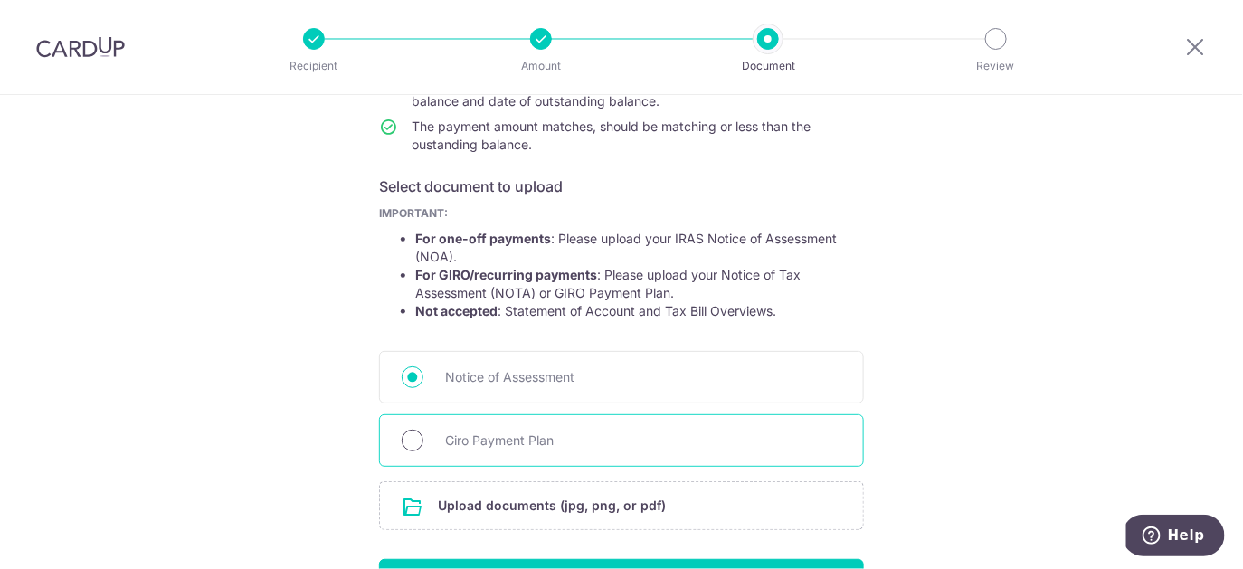
click at [413, 436] on input "Giro Payment Plan" at bounding box center [413, 441] width 22 height 22
radio input "true"
click at [431, 506] on input "file" at bounding box center [621, 505] width 483 height 47
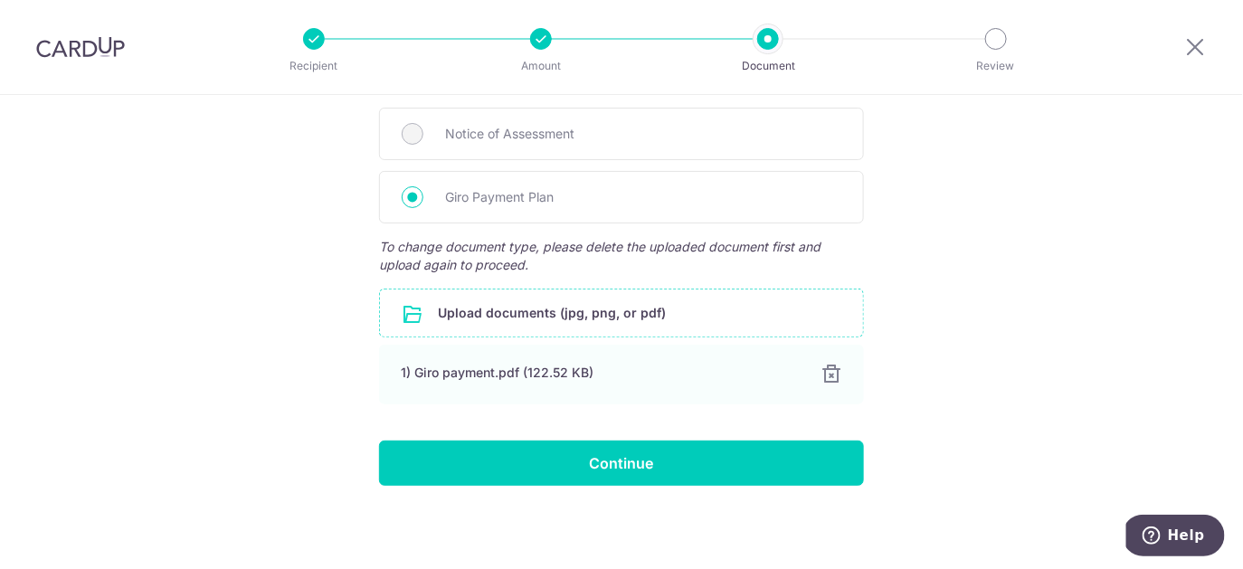
scroll to position [479, 0]
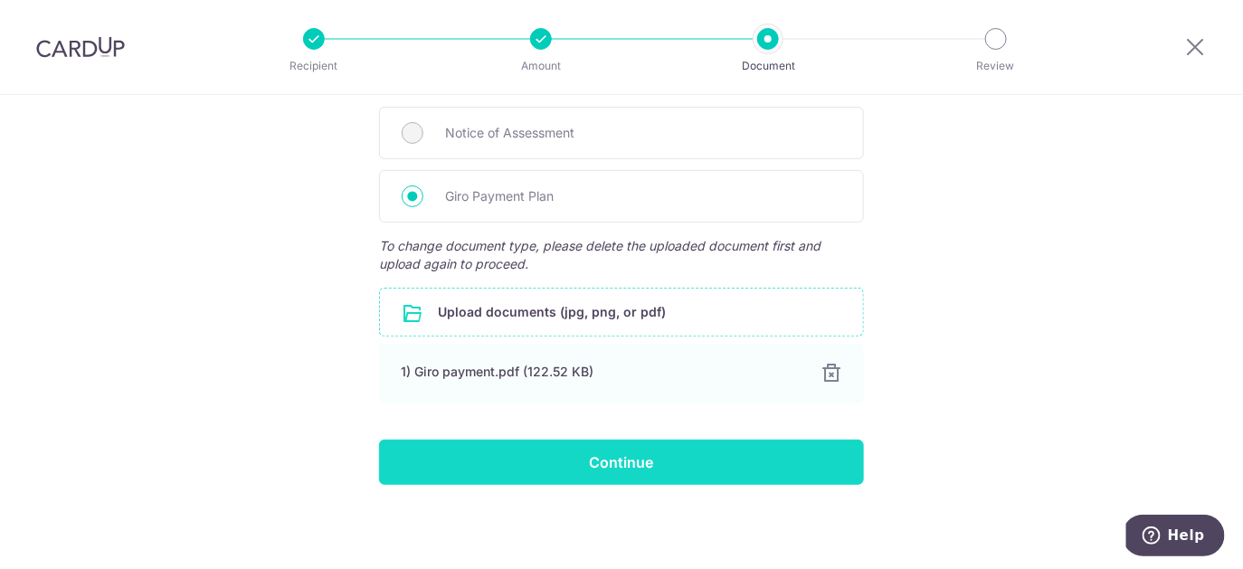
click at [536, 460] on input "Continue" at bounding box center [621, 462] width 485 height 45
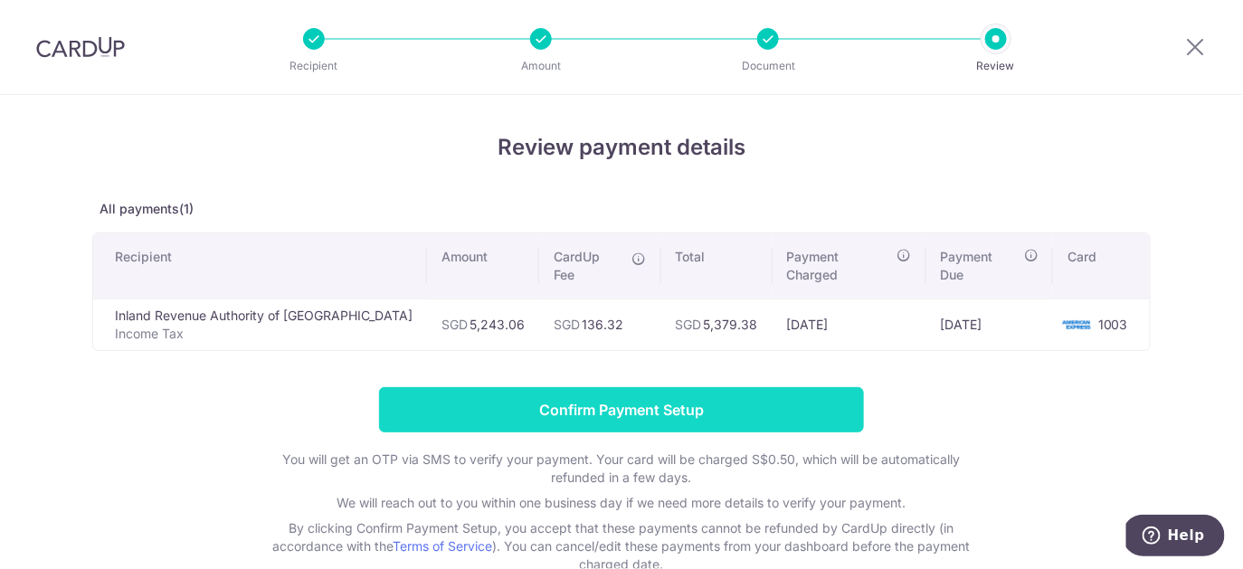
click at [613, 390] on input "Confirm Payment Setup" at bounding box center [621, 409] width 485 height 45
